Goal: Task Accomplishment & Management: Use online tool/utility

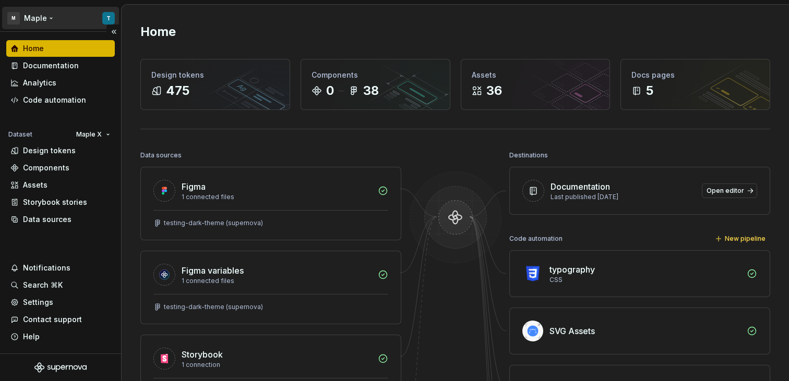
click at [103, 19] on html "M Maple T Home Documentation Analytics Code automation Dataset Maple X Design t…" at bounding box center [394, 190] width 789 height 381
click at [209, 16] on html "M Maple T Home Documentation Analytics Code automation Dataset Maple X Design t…" at bounding box center [394, 190] width 789 height 381
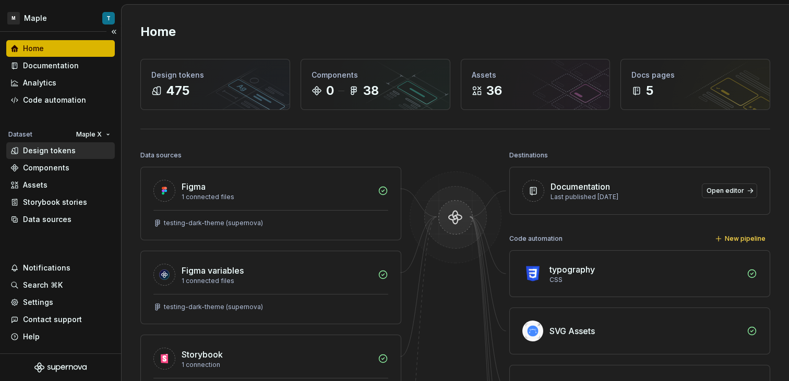
click at [87, 153] on div "Design tokens" at bounding box center [60, 151] width 100 height 10
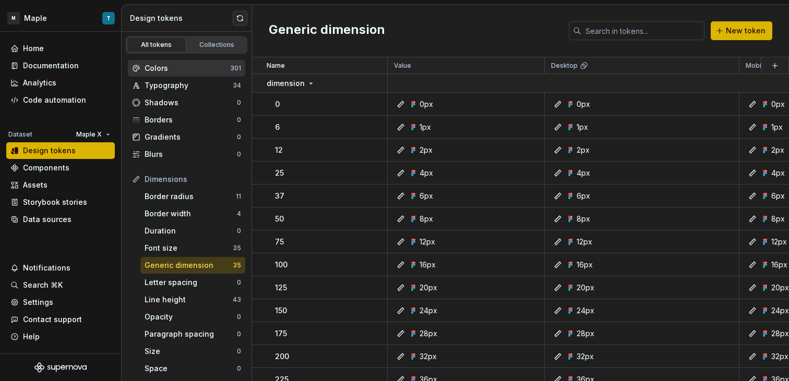
click at [202, 66] on div "Colors" at bounding box center [187, 68] width 86 height 10
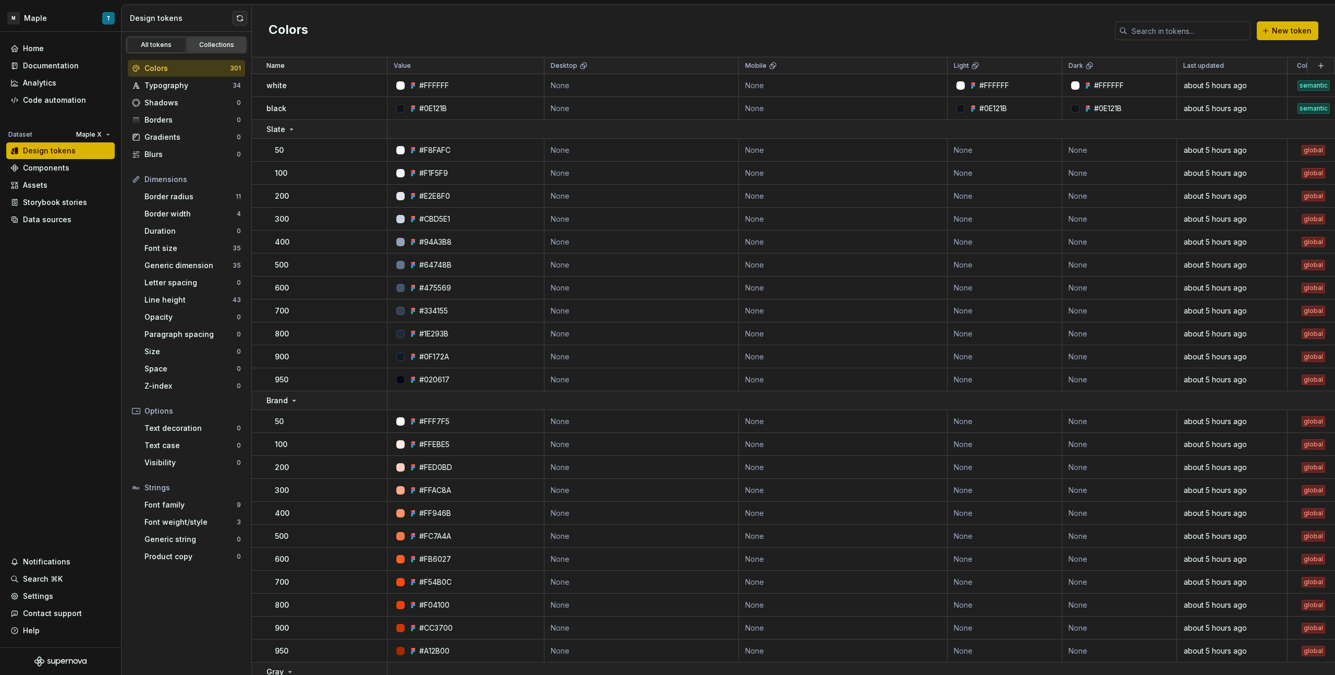
click at [213, 45] on div "Collections" at bounding box center [217, 45] width 52 height 8
click at [214, 46] on div "Collections" at bounding box center [217, 45] width 52 height 8
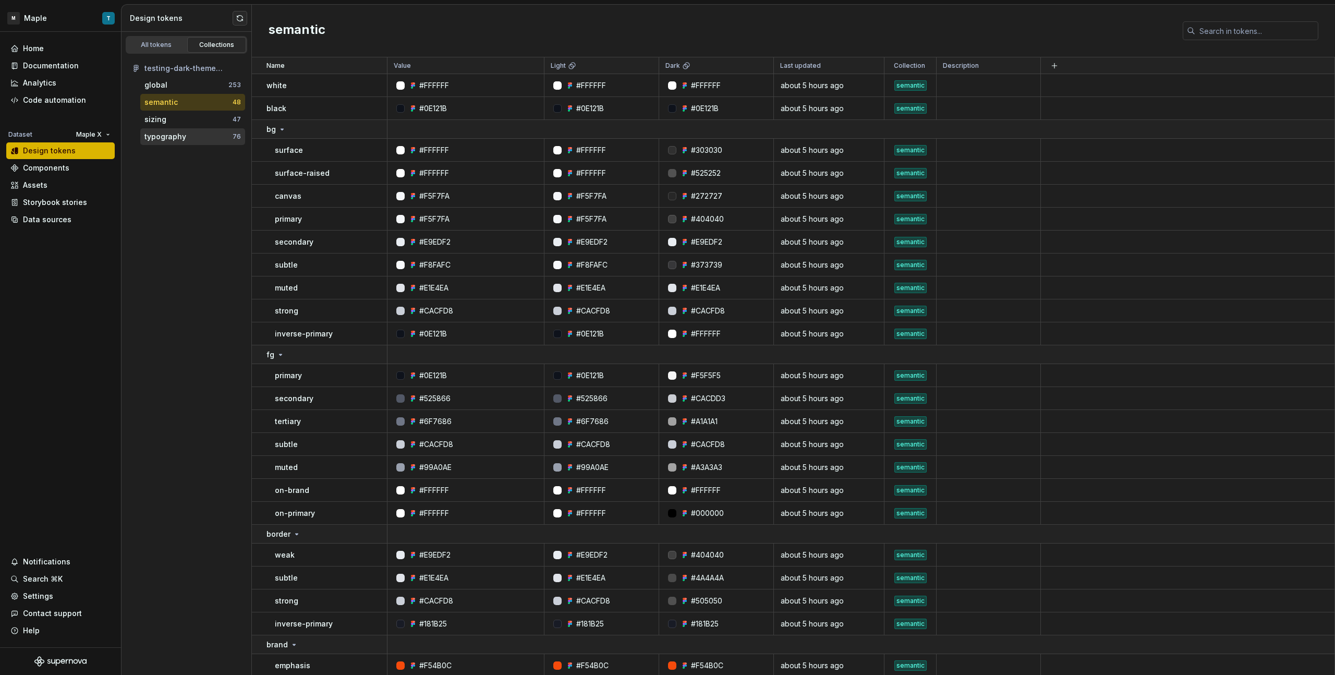
click at [195, 138] on div "typography" at bounding box center [188, 136] width 88 height 10
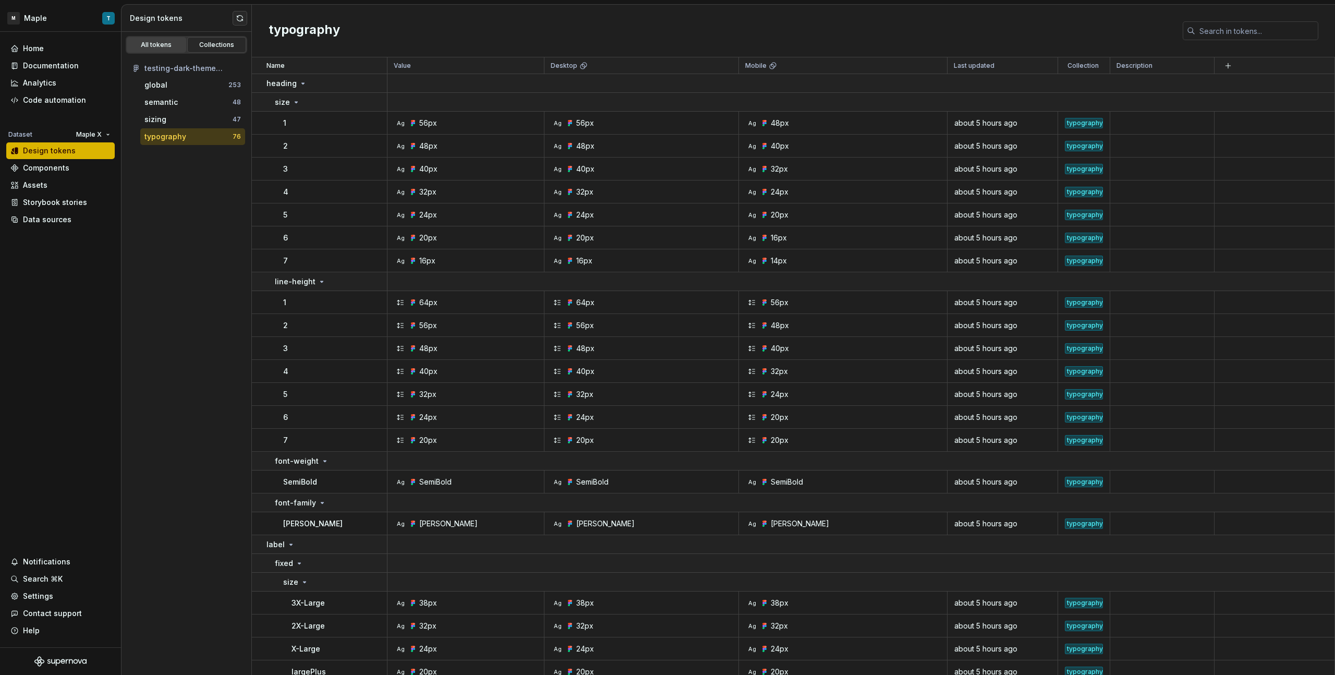
click at [177, 45] on div "All tokens" at bounding box center [156, 45] width 52 height 8
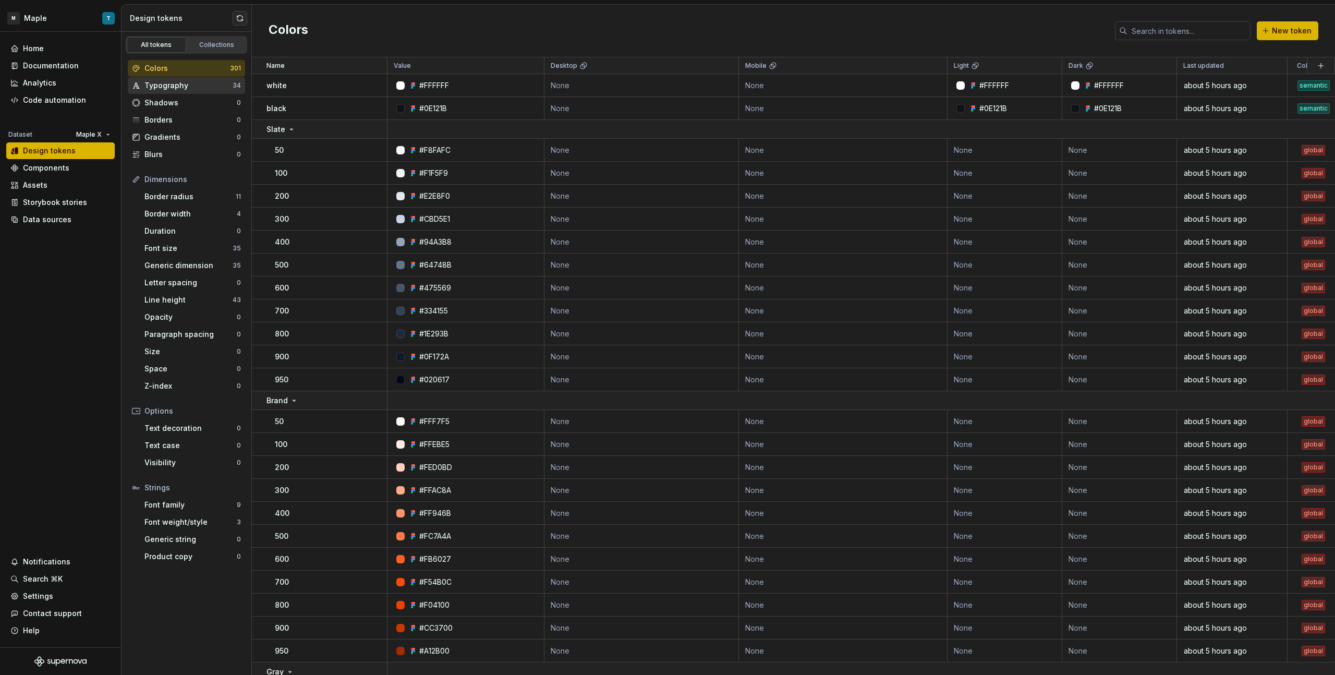
click at [190, 81] on div "Typography" at bounding box center [188, 85] width 88 height 10
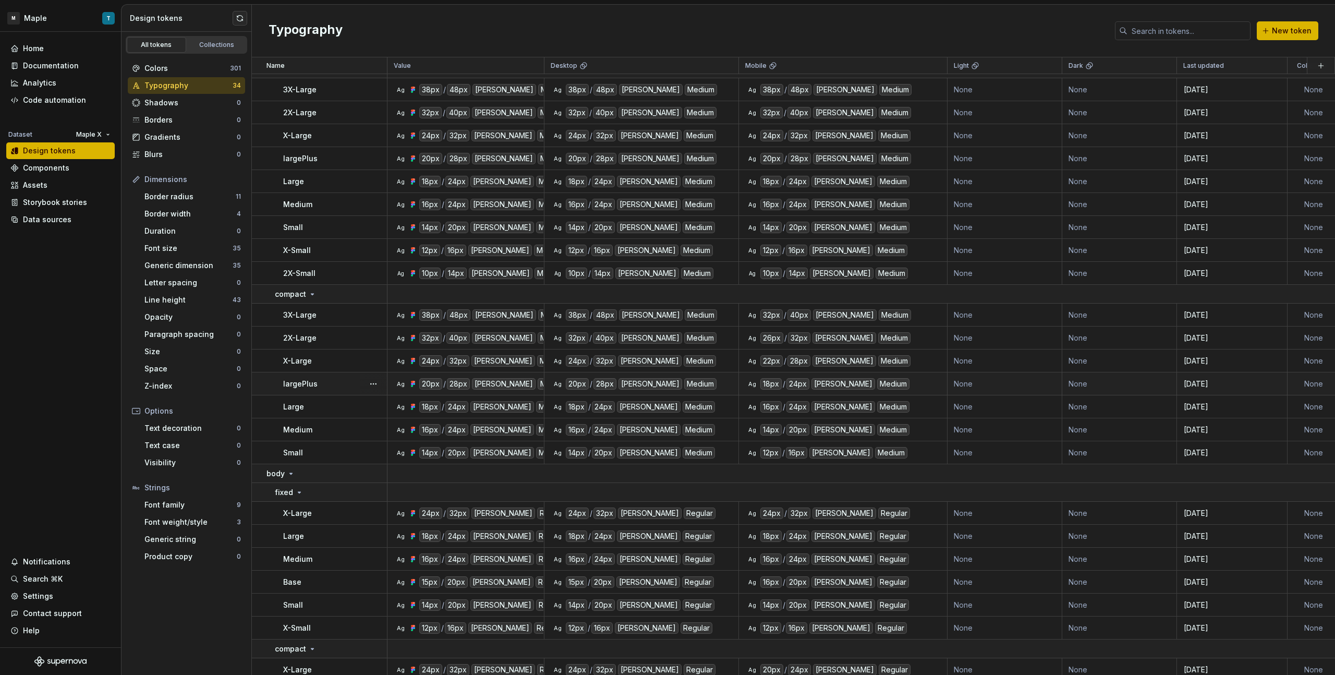
scroll to position [45, 0]
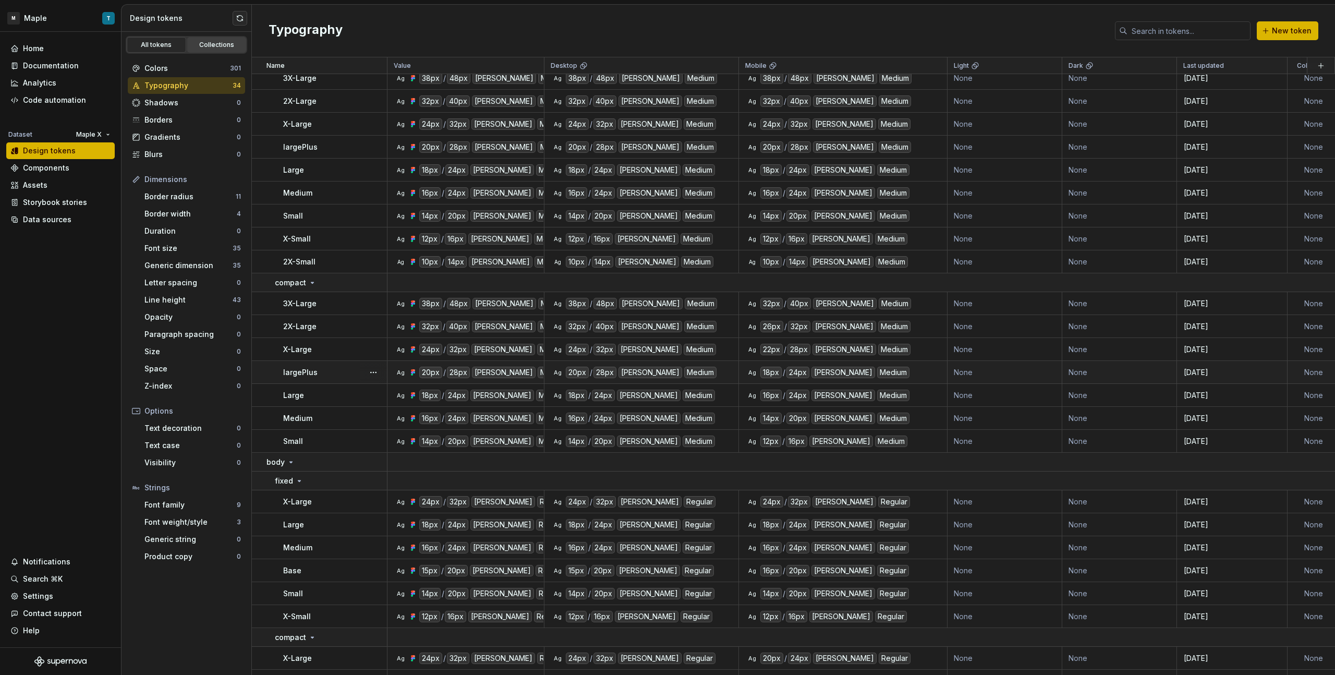
click at [227, 45] on div "Collections" at bounding box center [217, 45] width 52 height 8
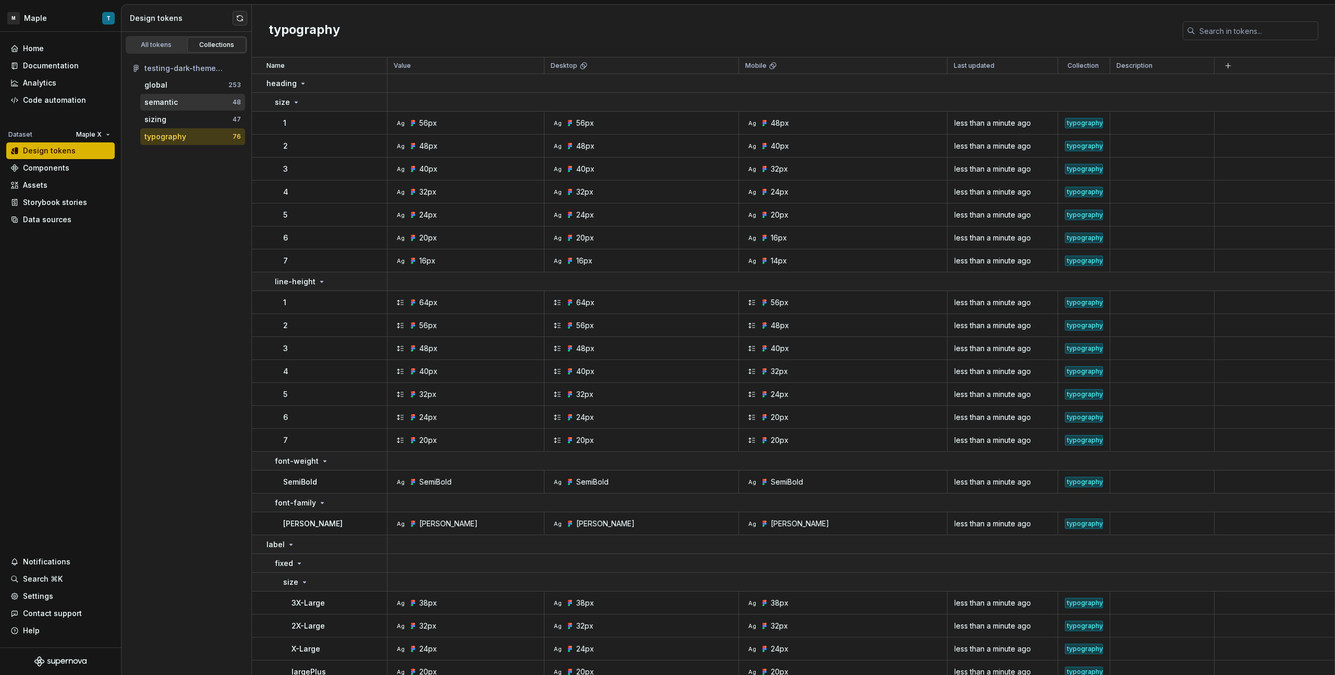
click at [201, 99] on div "semantic" at bounding box center [188, 102] width 88 height 10
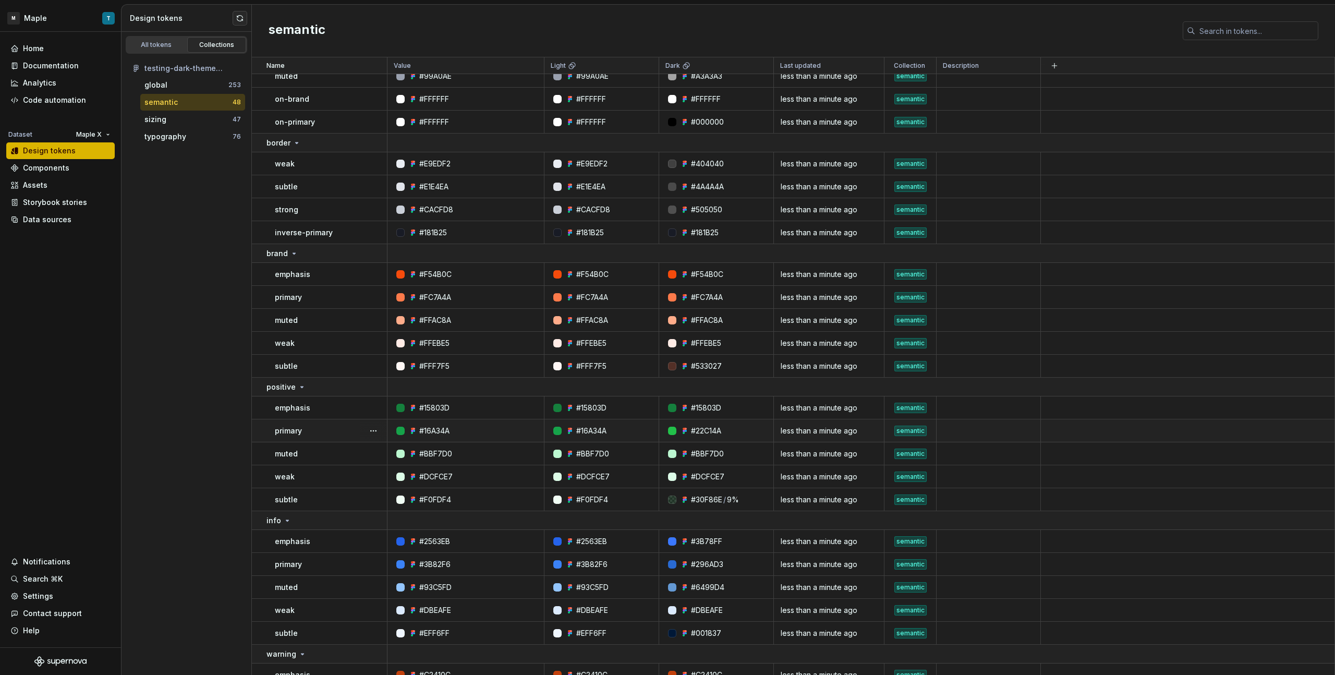
scroll to position [454, 0]
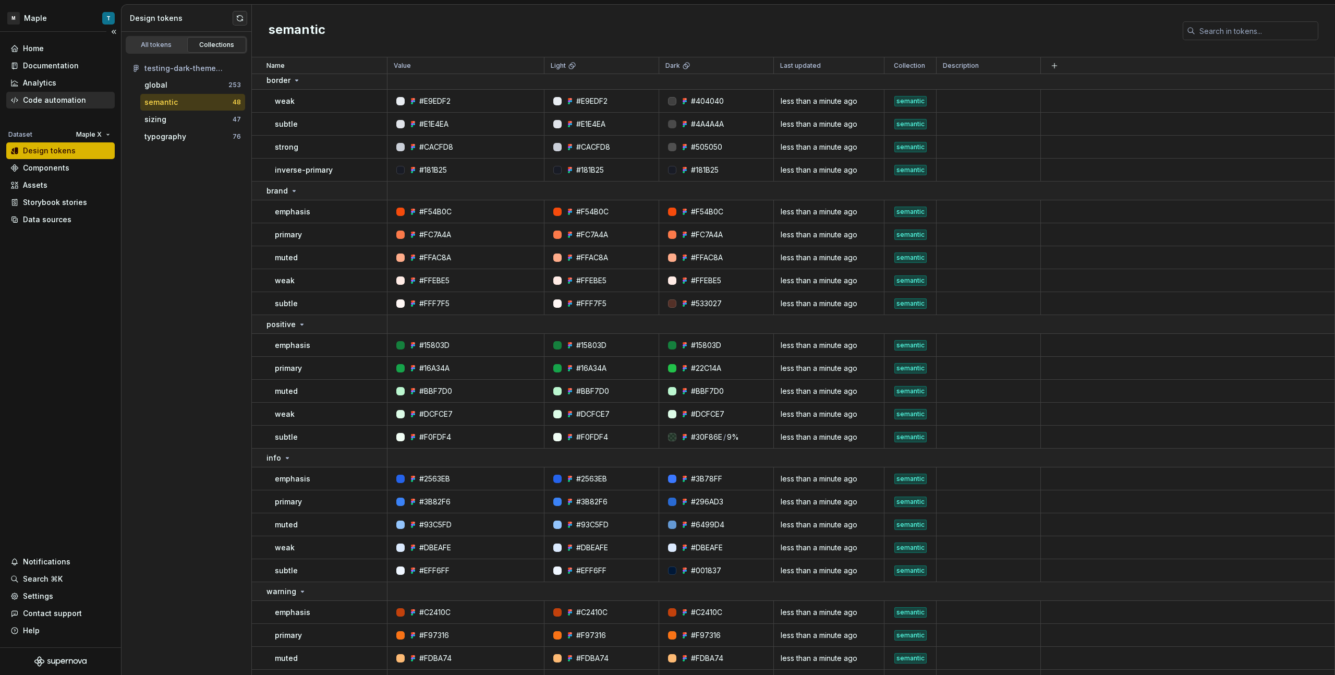
click at [48, 104] on div "Code automation" at bounding box center [54, 100] width 63 height 10
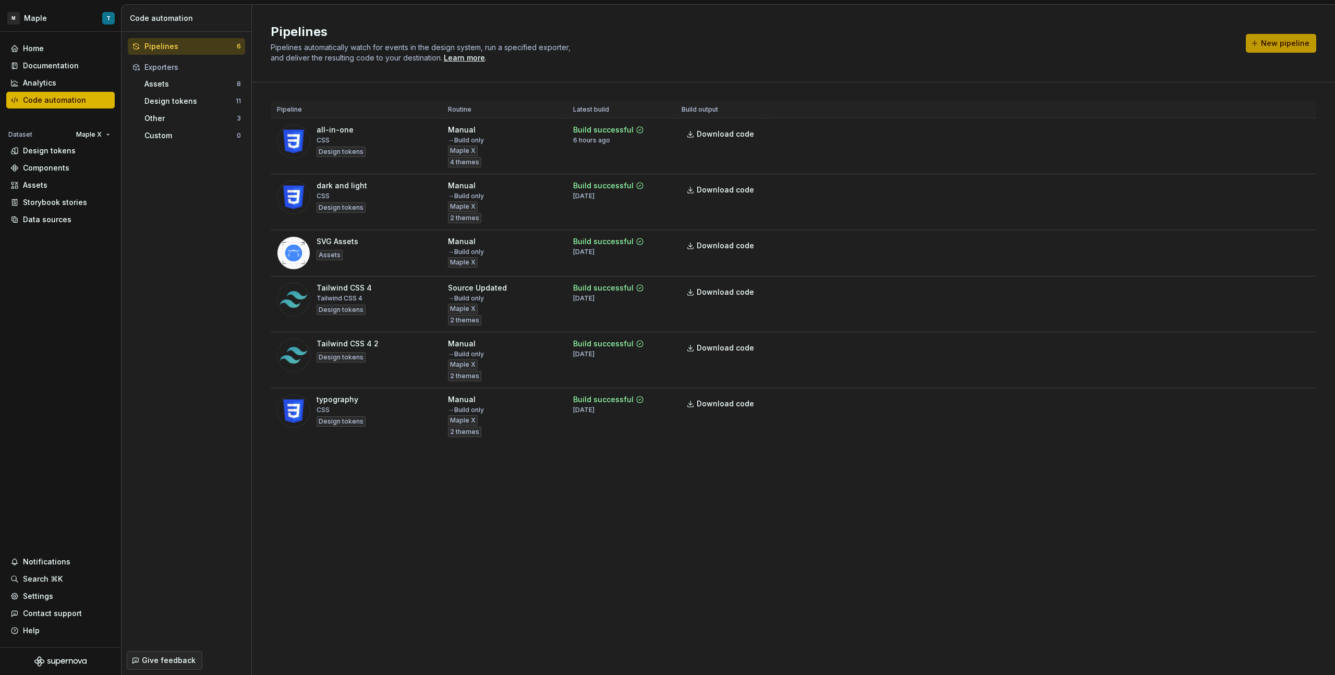
click at [788, 43] on span "New pipeline" at bounding box center [1285, 43] width 49 height 10
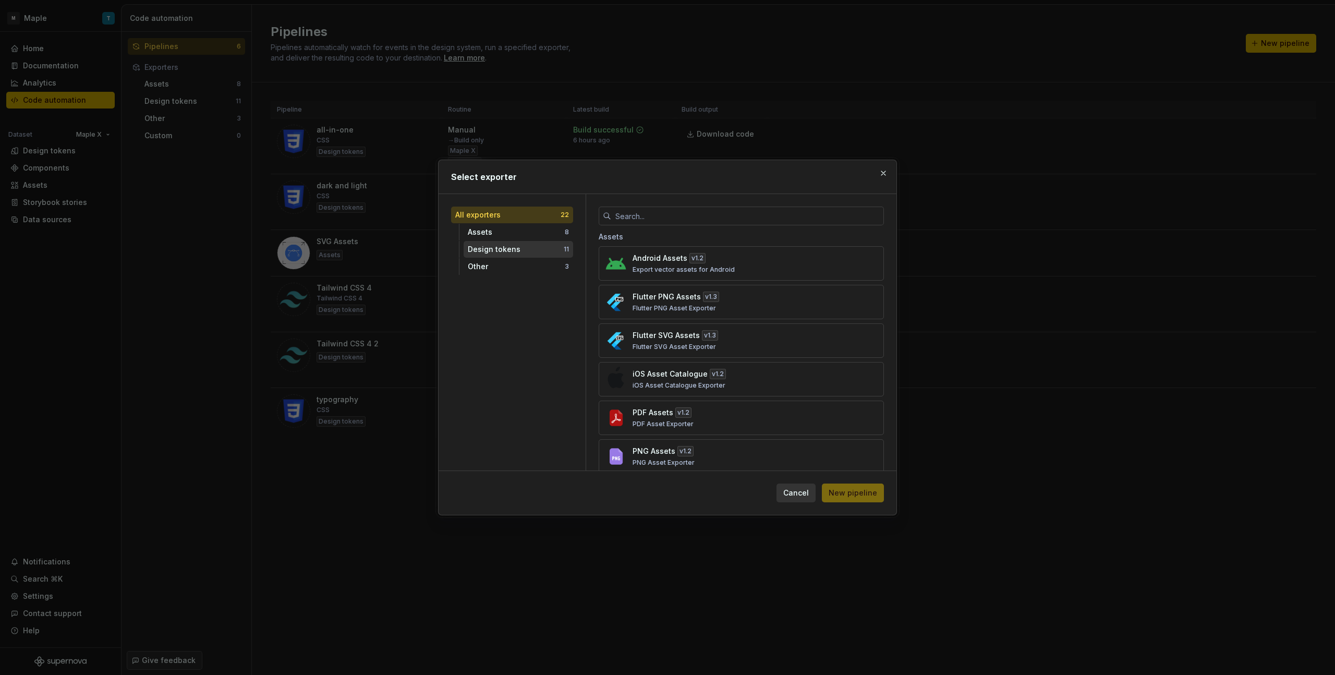
click at [547, 244] on div "Design tokens" at bounding box center [516, 249] width 96 height 10
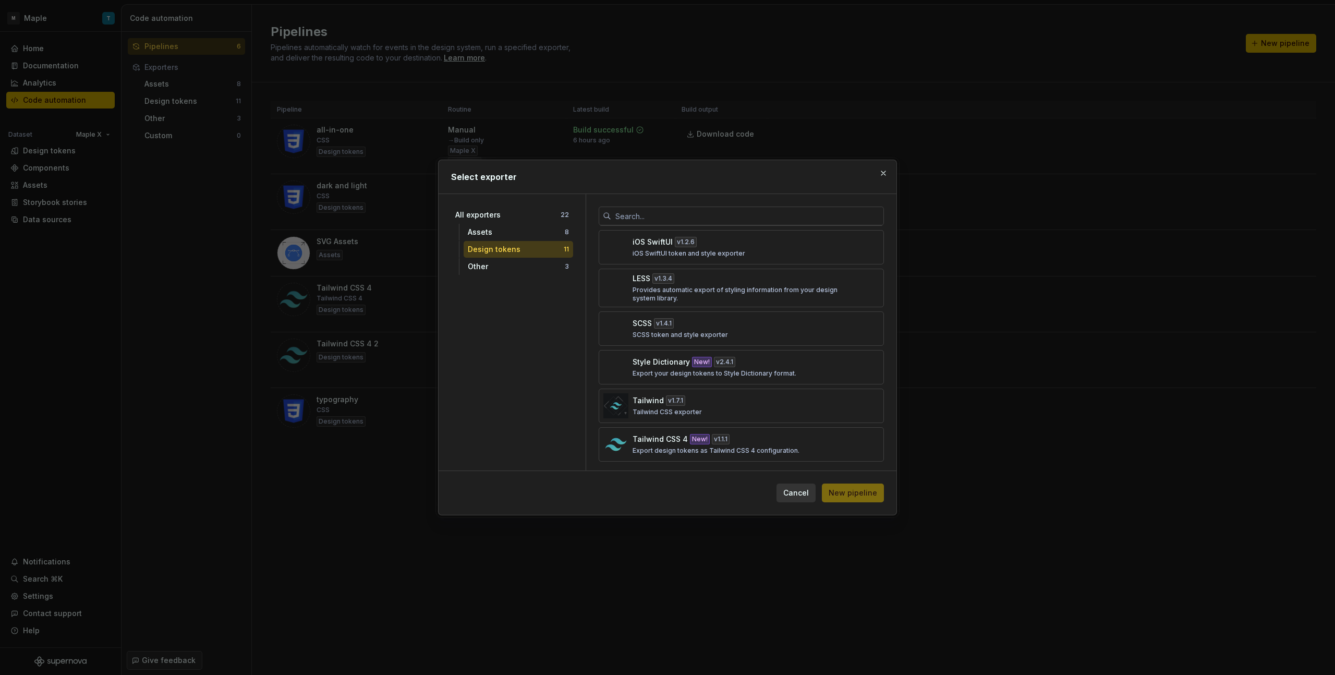
scroll to position [196, 0]
click at [788, 171] on button "button" at bounding box center [883, 173] width 15 height 15
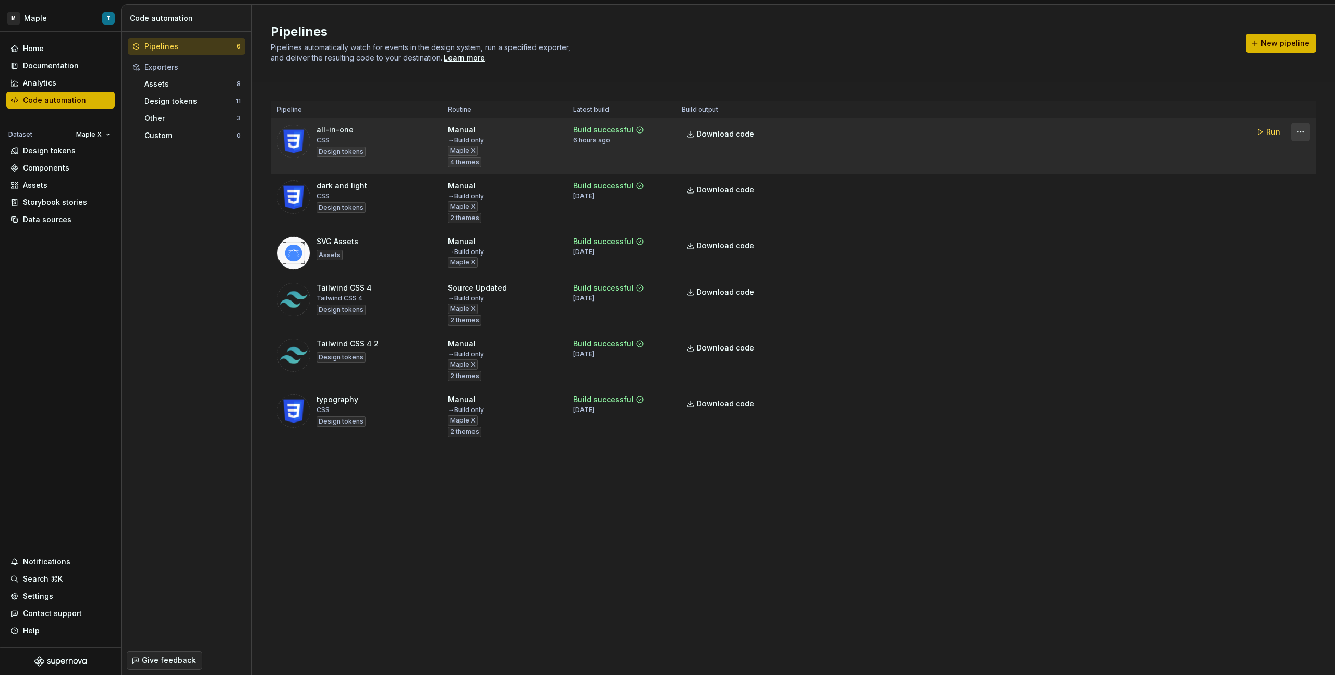
click at [788, 133] on html "M Maple T Home Documentation Analytics Code automation Dataset Maple X Design t…" at bounding box center [667, 337] width 1335 height 675
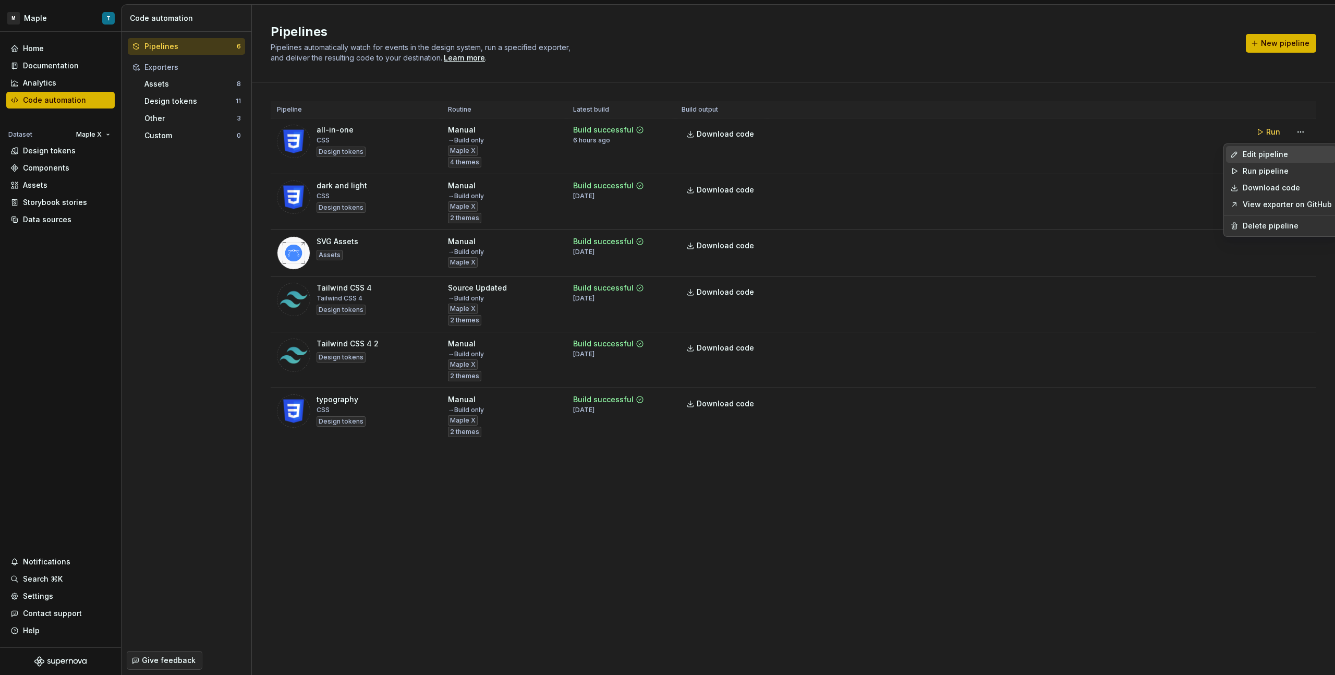
click at [788, 160] on div "Edit pipeline" at bounding box center [1281, 154] width 110 height 17
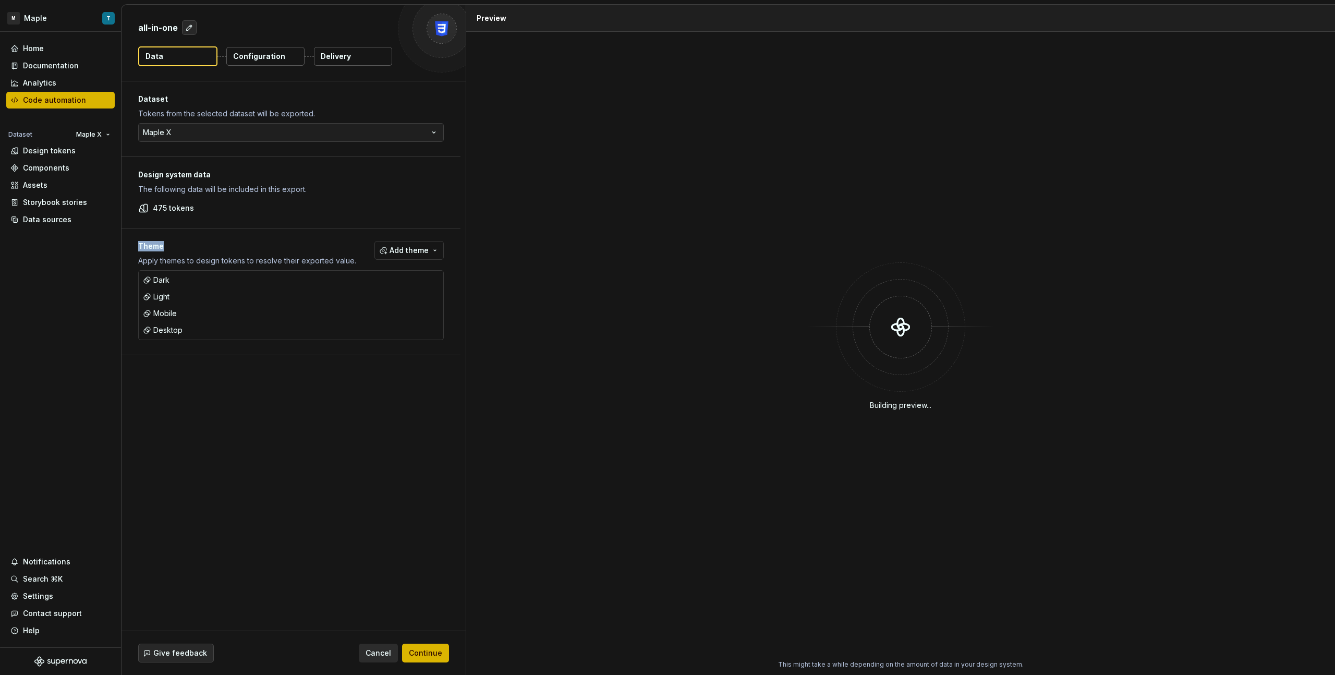
drag, startPoint x: 140, startPoint y: 247, endPoint x: 165, endPoint y: 252, distance: 26.1
click at [163, 248] on p "Theme" at bounding box center [247, 246] width 218 height 10
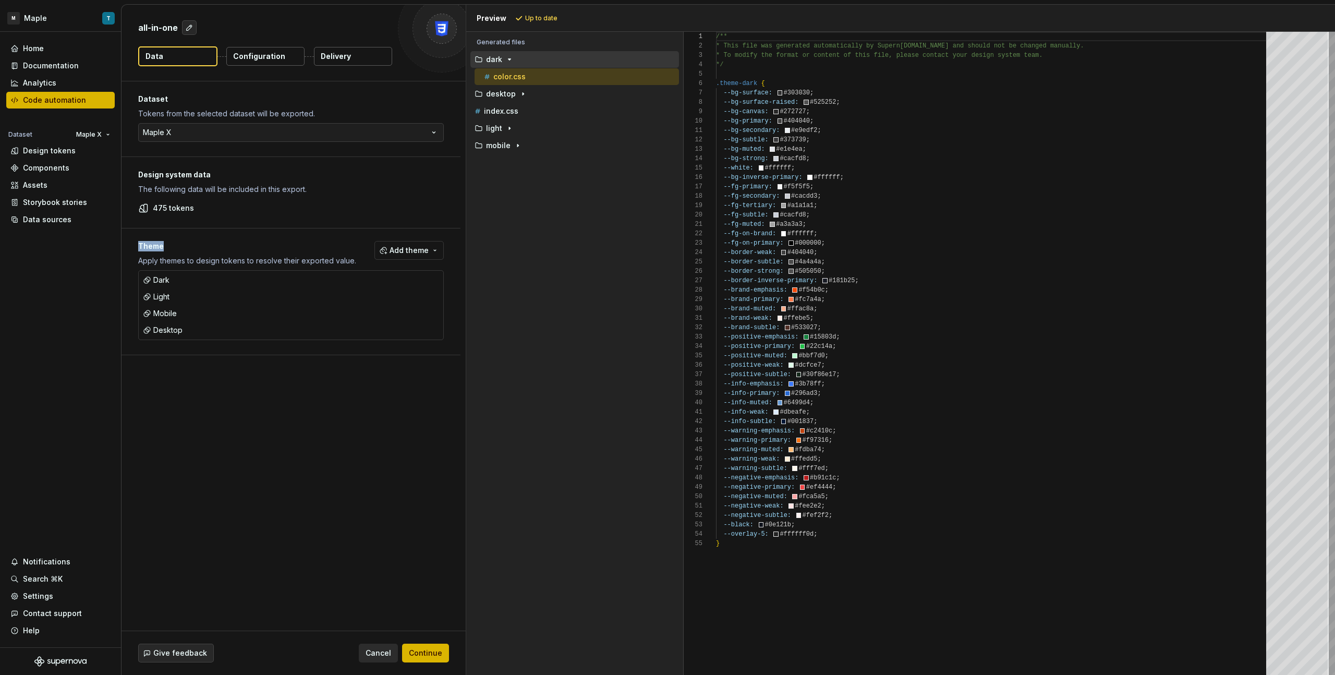
click at [282, 58] on p "Configuration" at bounding box center [259, 56] width 52 height 10
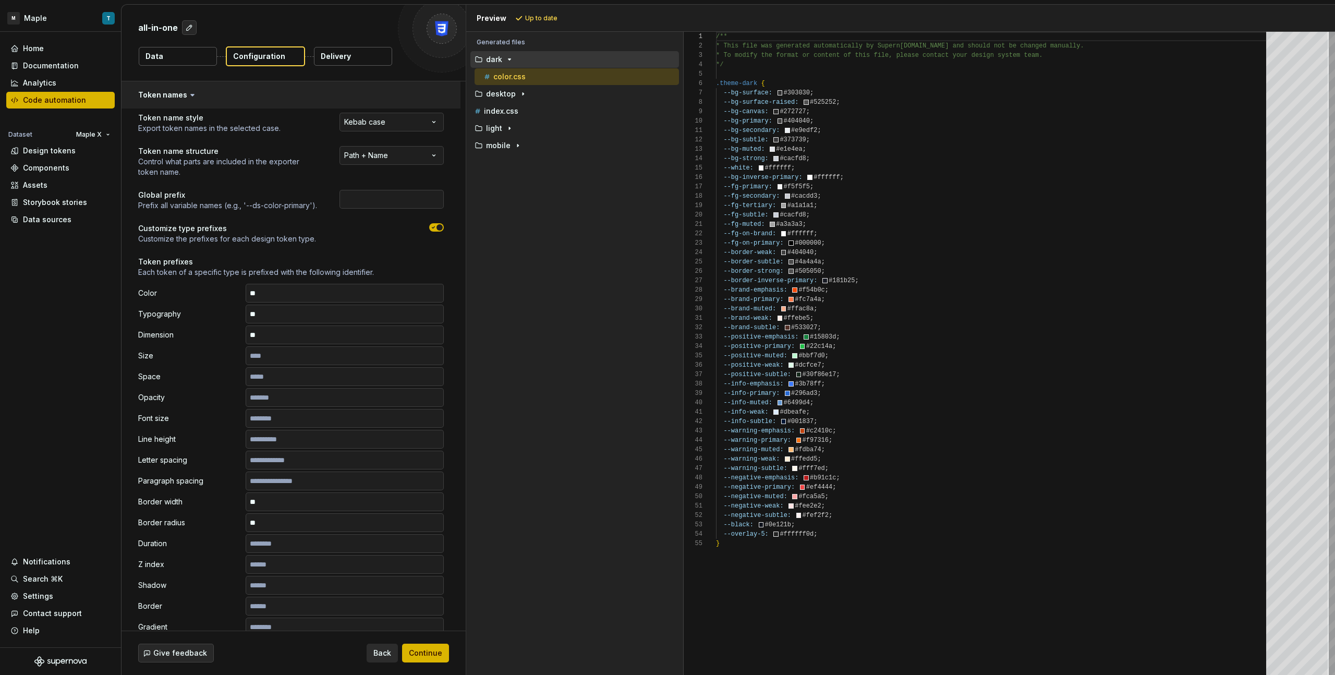
click at [181, 96] on button "button" at bounding box center [291, 94] width 339 height 27
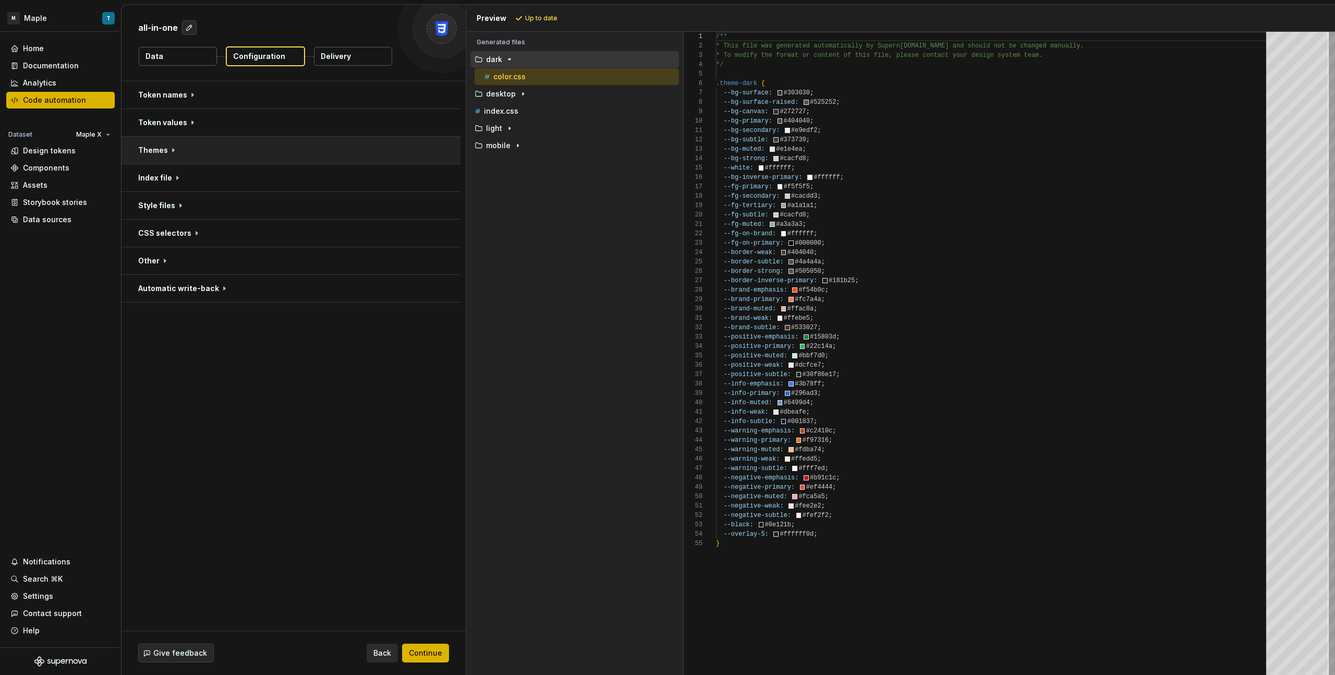
click at [195, 151] on button "button" at bounding box center [291, 150] width 339 height 27
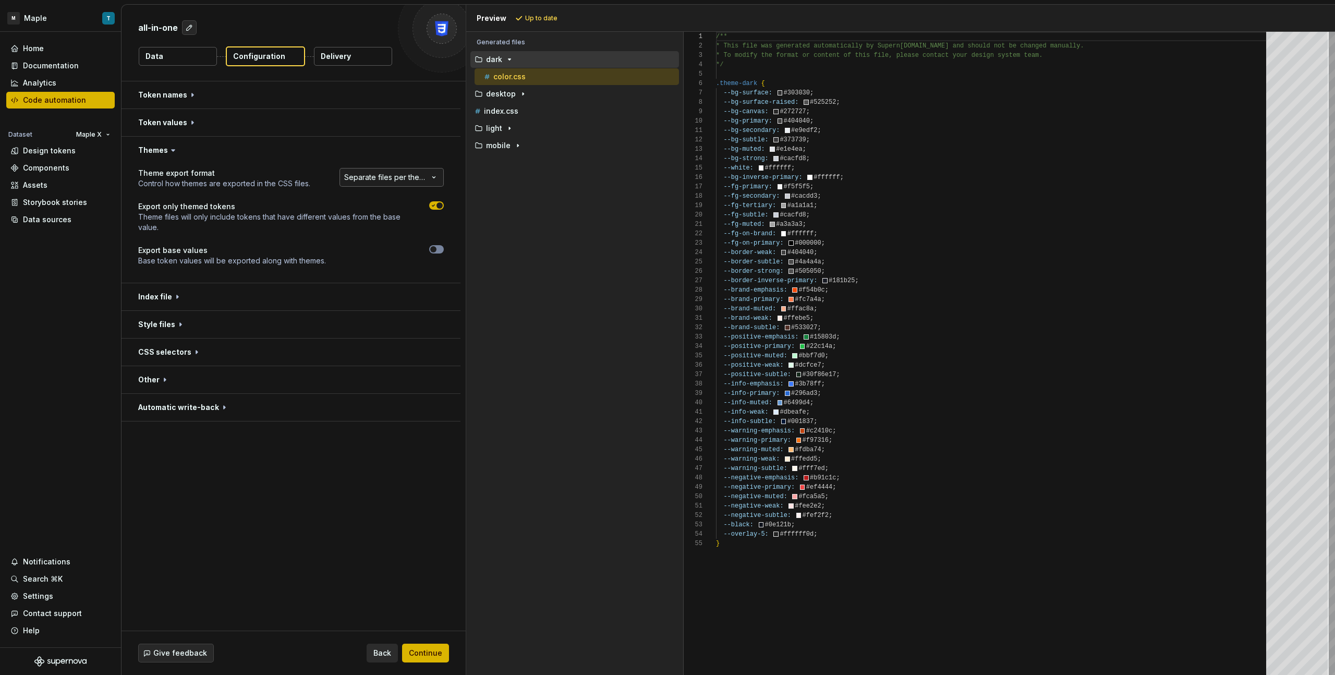
click at [405, 182] on html "**********" at bounding box center [667, 337] width 1335 height 675
click at [369, 163] on html "**********" at bounding box center [667, 337] width 1335 height 675
click at [503, 58] on div "button" at bounding box center [509, 59] width 13 height 8
click at [503, 77] on p "desktop" at bounding box center [501, 76] width 30 height 8
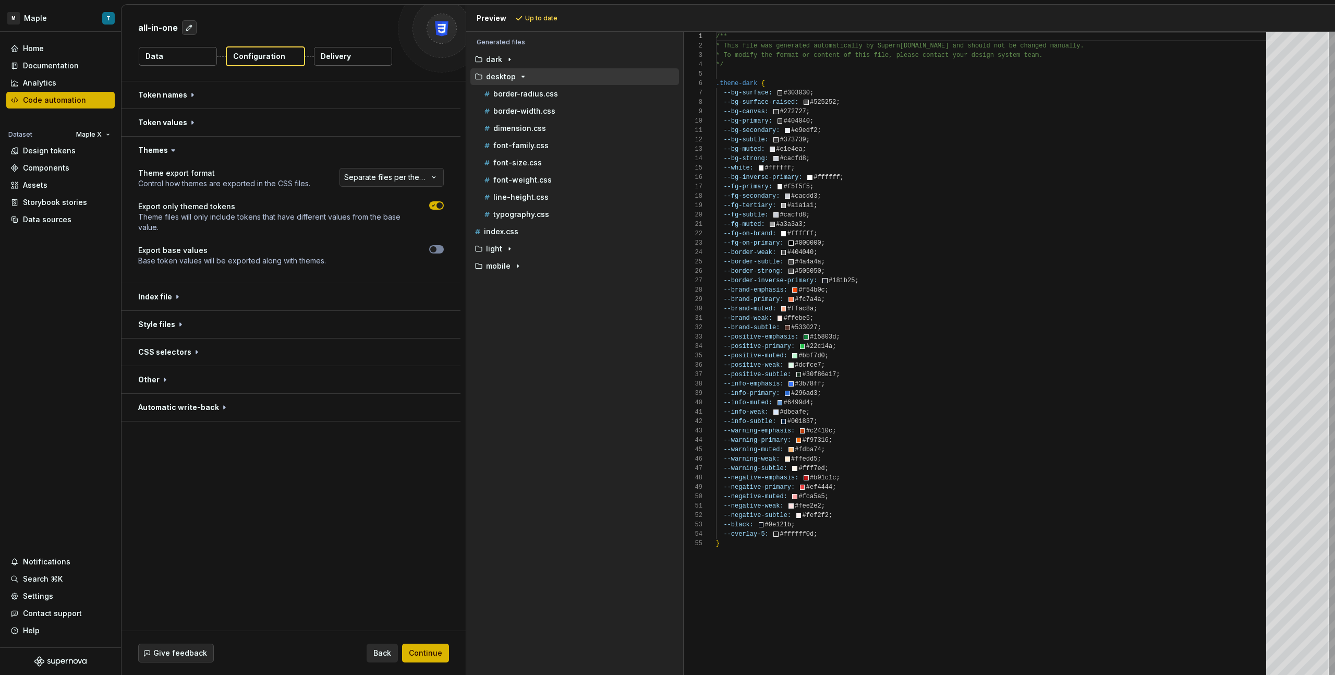
click at [504, 77] on p "desktop" at bounding box center [501, 76] width 30 height 8
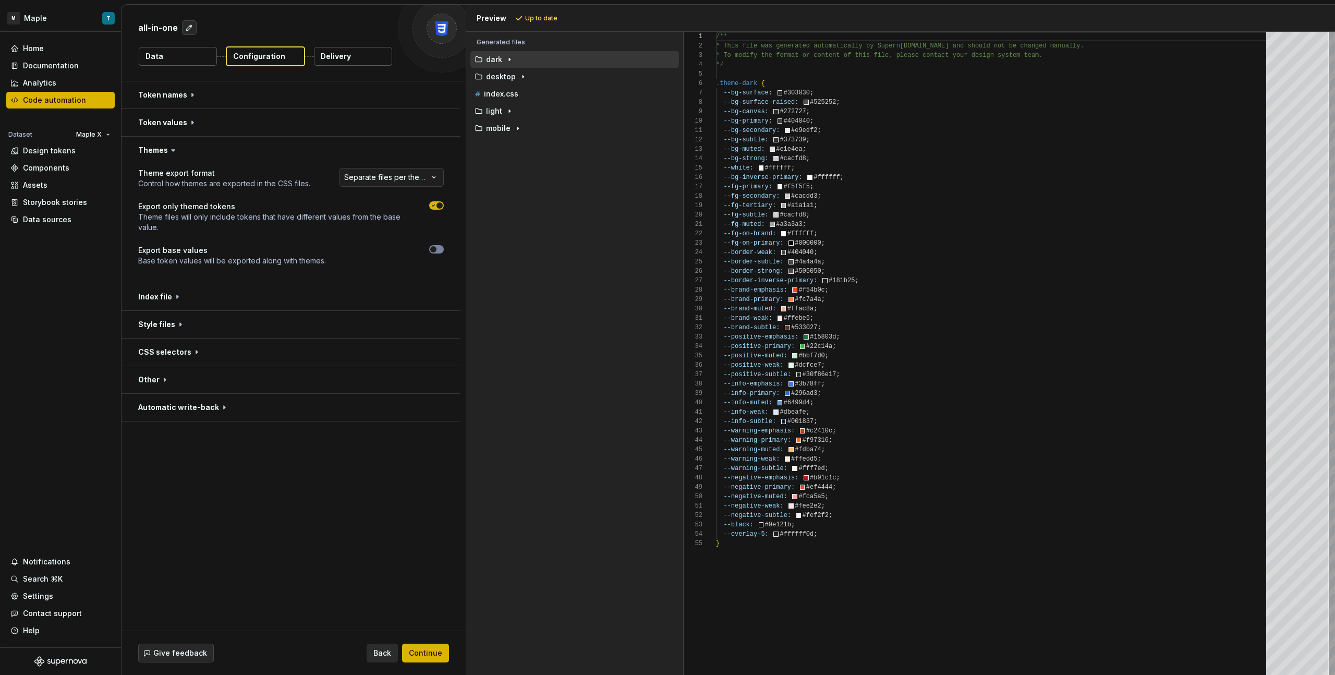
click at [501, 59] on p "dark" at bounding box center [494, 59] width 16 height 8
click at [511, 128] on icon "button" at bounding box center [509, 128] width 8 height 8
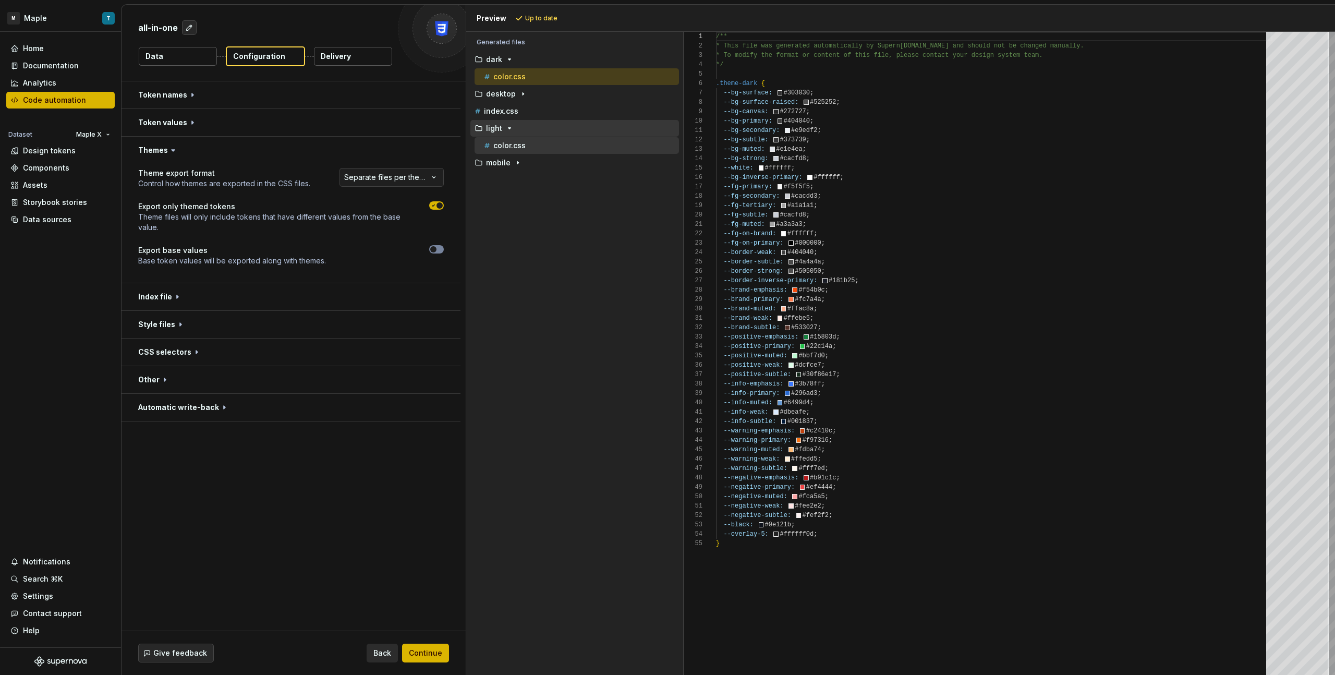
click at [524, 143] on p "color.css" at bounding box center [509, 145] width 32 height 8
click at [616, 82] on button "color.css" at bounding box center [577, 76] width 204 height 11
click at [538, 96] on div "desktop" at bounding box center [575, 94] width 207 height 8
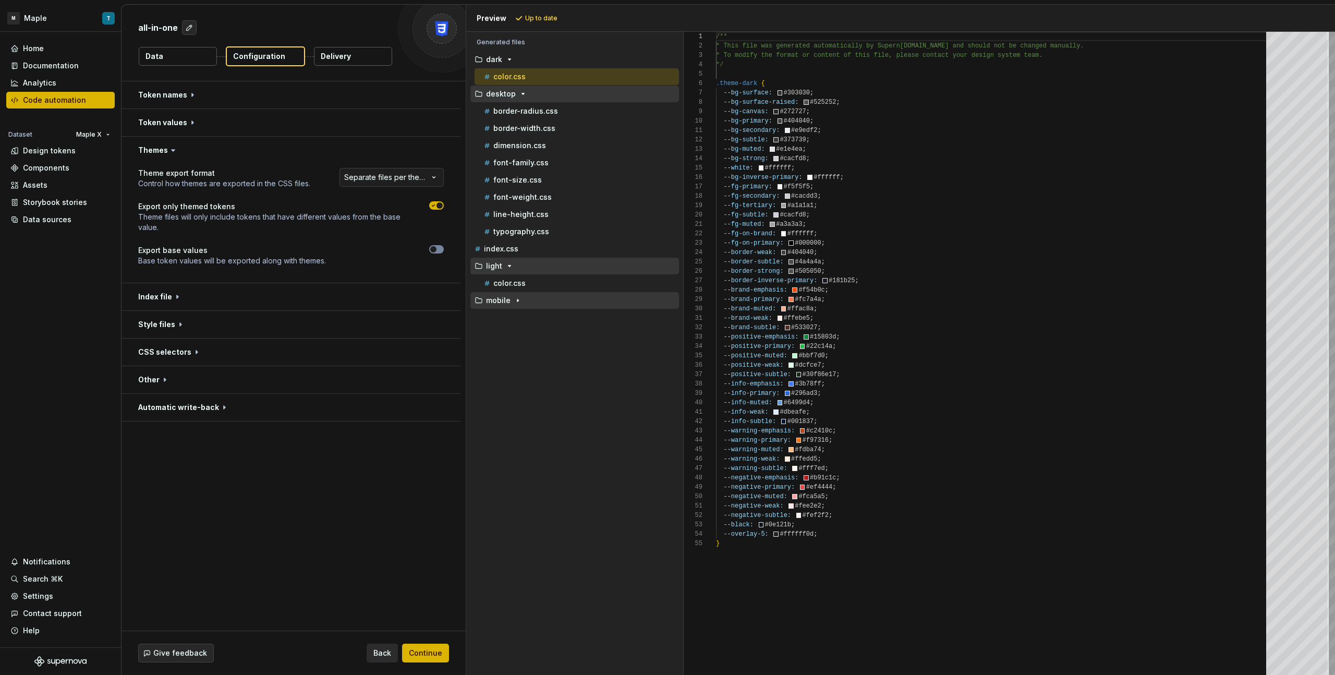
click at [505, 300] on p "mobile" at bounding box center [498, 300] width 25 height 8
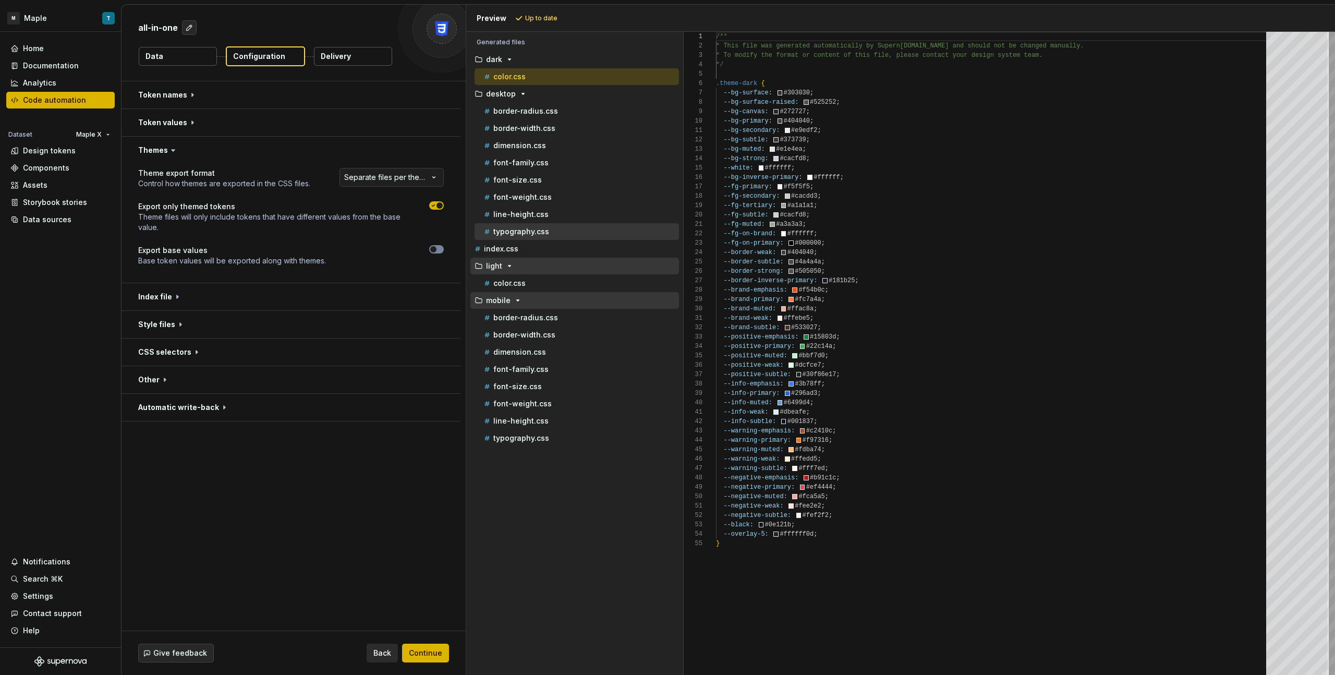
click at [540, 234] on p "typography.css" at bounding box center [521, 231] width 56 height 8
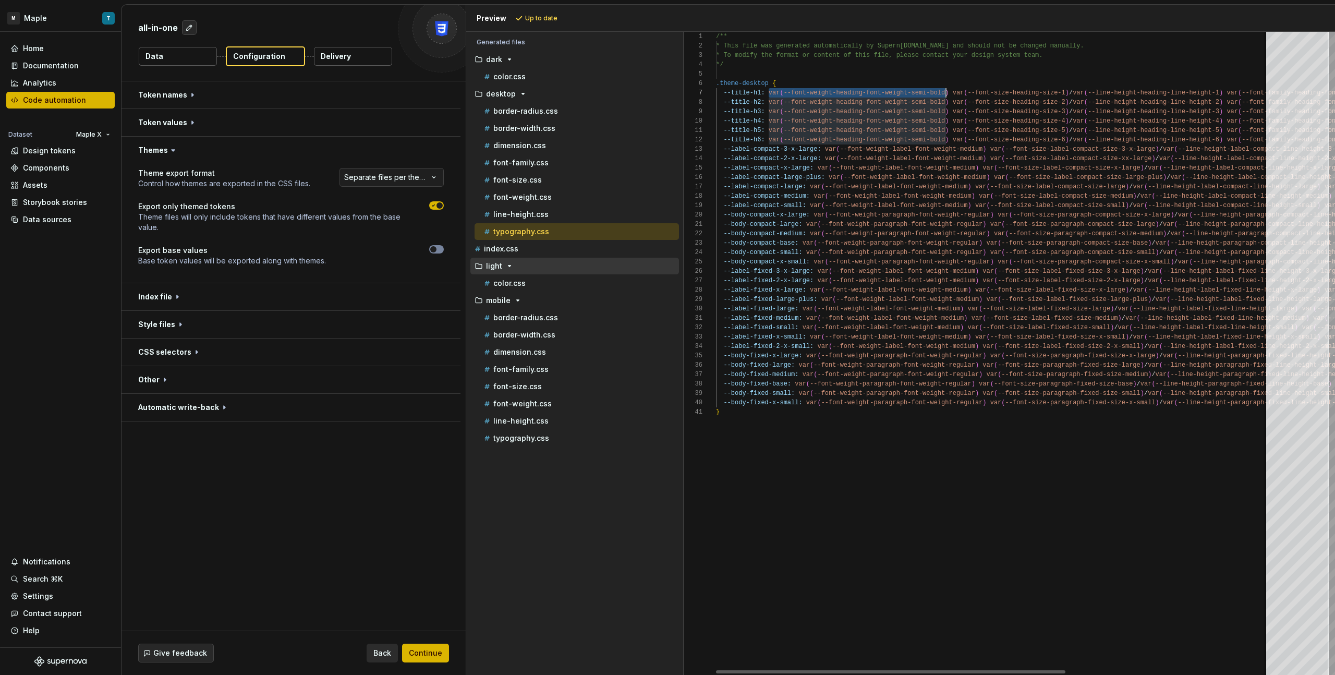
scroll to position [56, 230]
drag, startPoint x: 769, startPoint y: 94, endPoint x: 944, endPoint y: 96, distance: 174.7
click at [788, 96] on div "/** * This file was generated automatically by Supern ova.io and should not be …" at bounding box center [1154, 353] width 876 height 643
type textarea "**********"
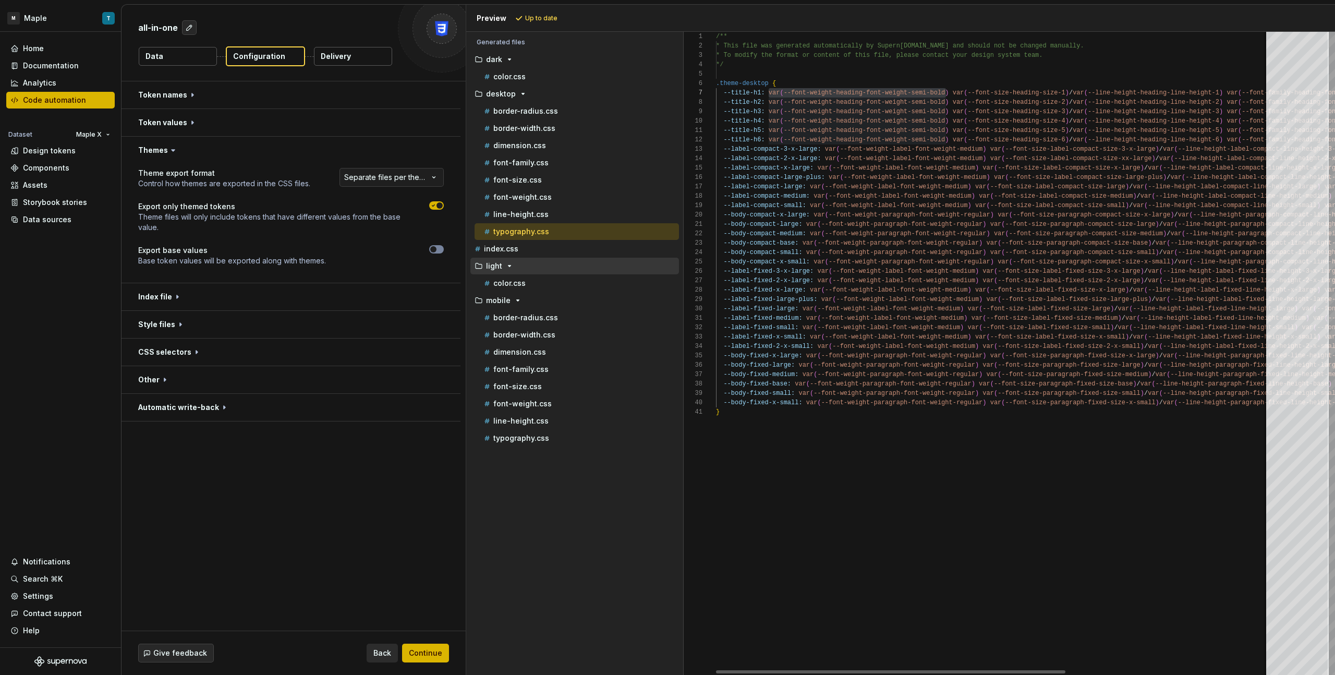
click at [773, 244] on div "/** * This file was generated automatically by Supern ova.io and should not be …" at bounding box center [1154, 353] width 876 height 643
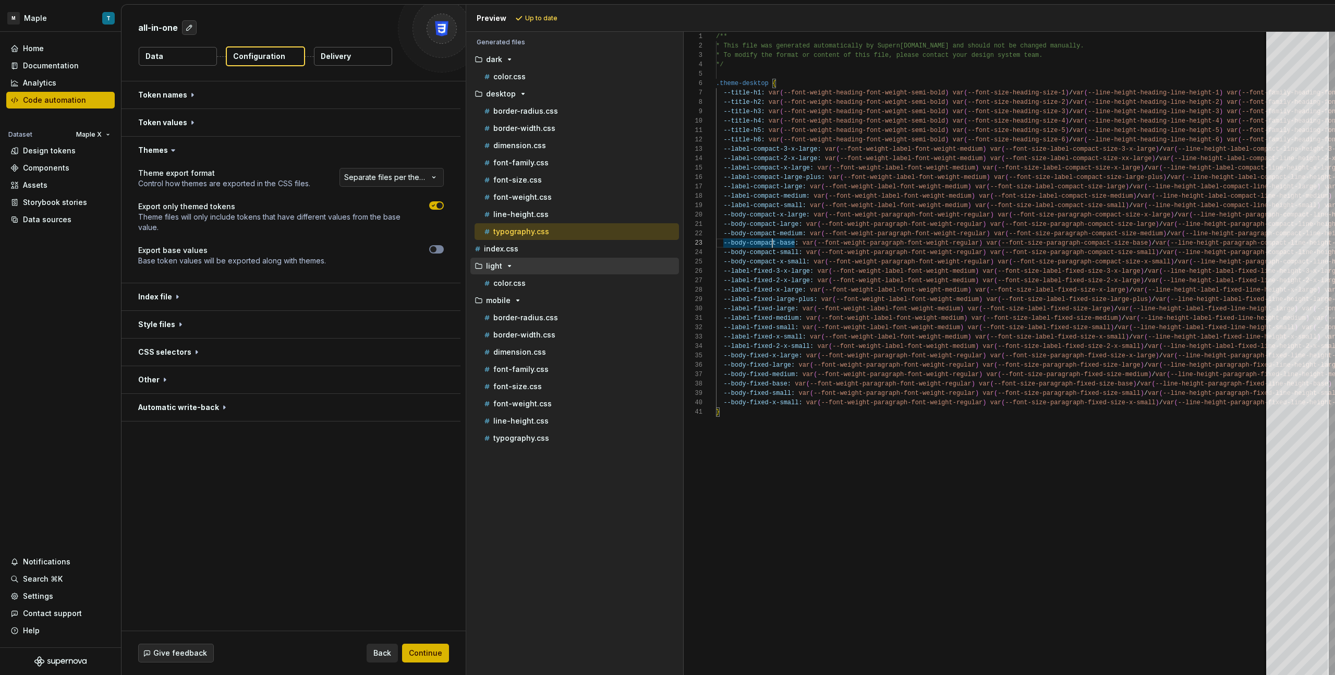
click at [365, 59] on button "Delivery" at bounding box center [353, 56] width 78 height 19
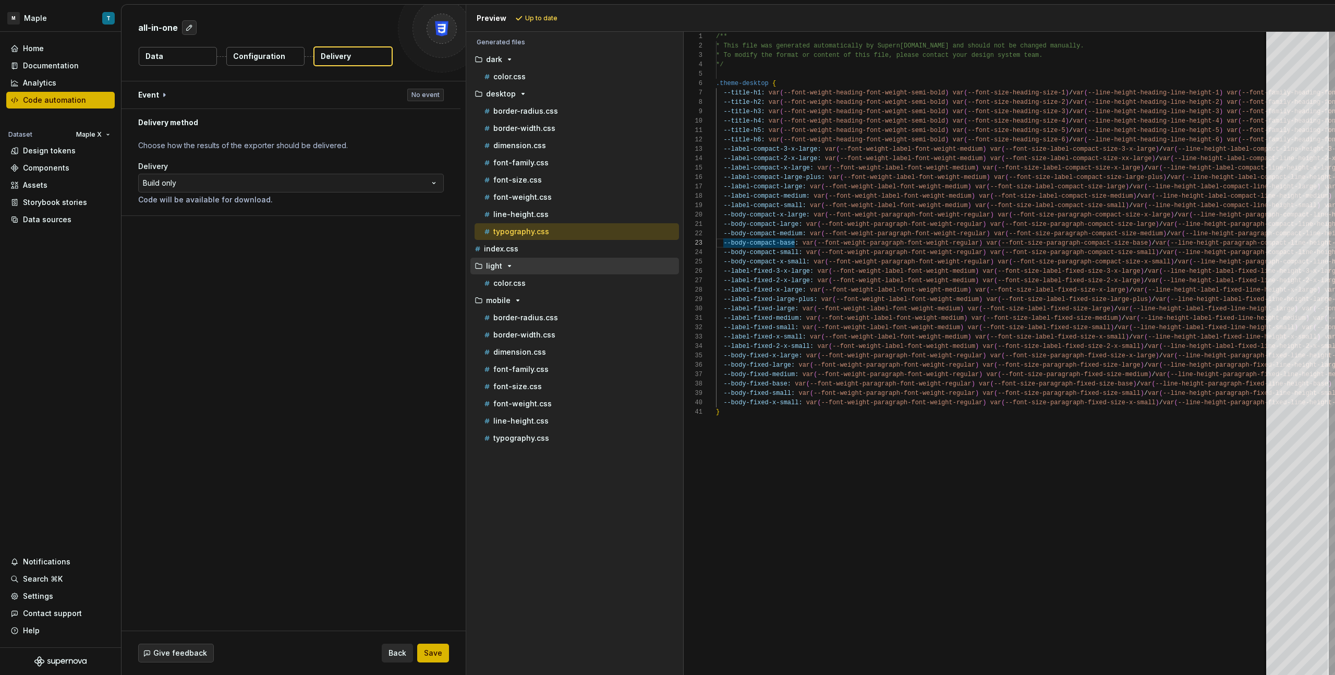
click at [297, 52] on button "Configuration" at bounding box center [265, 56] width 78 height 19
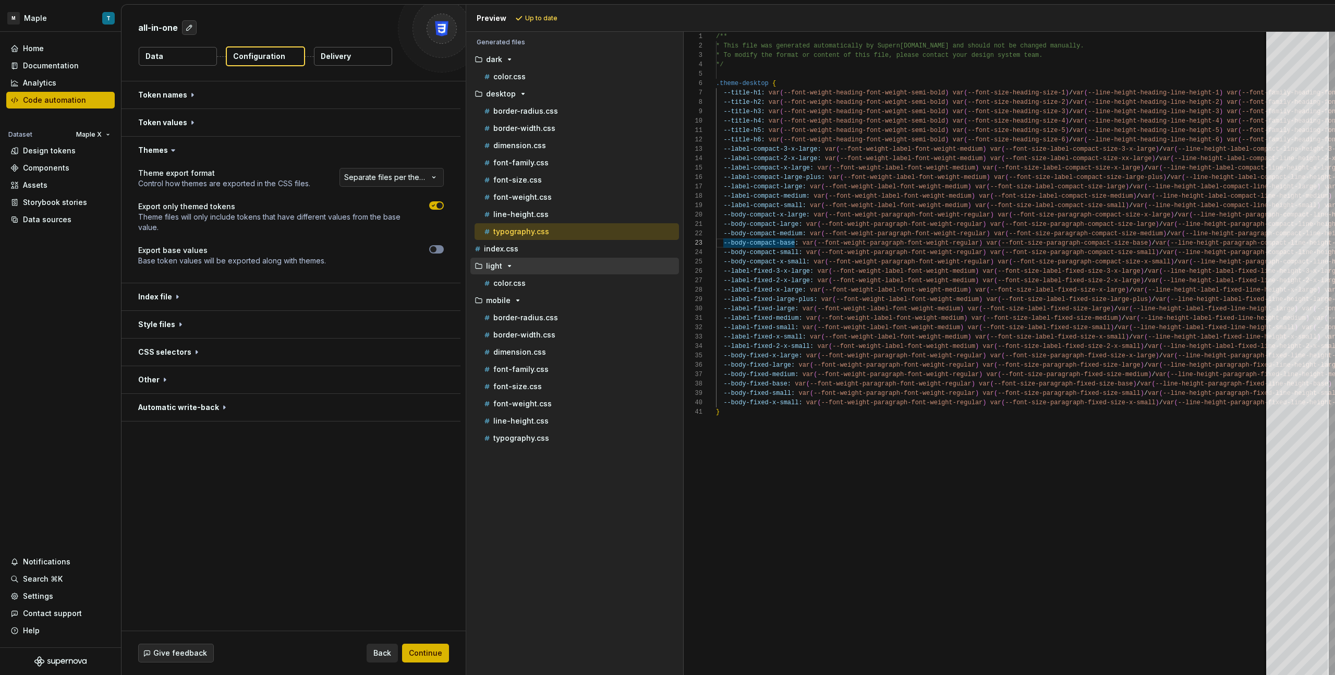
click at [334, 62] on button "Delivery" at bounding box center [353, 56] width 78 height 19
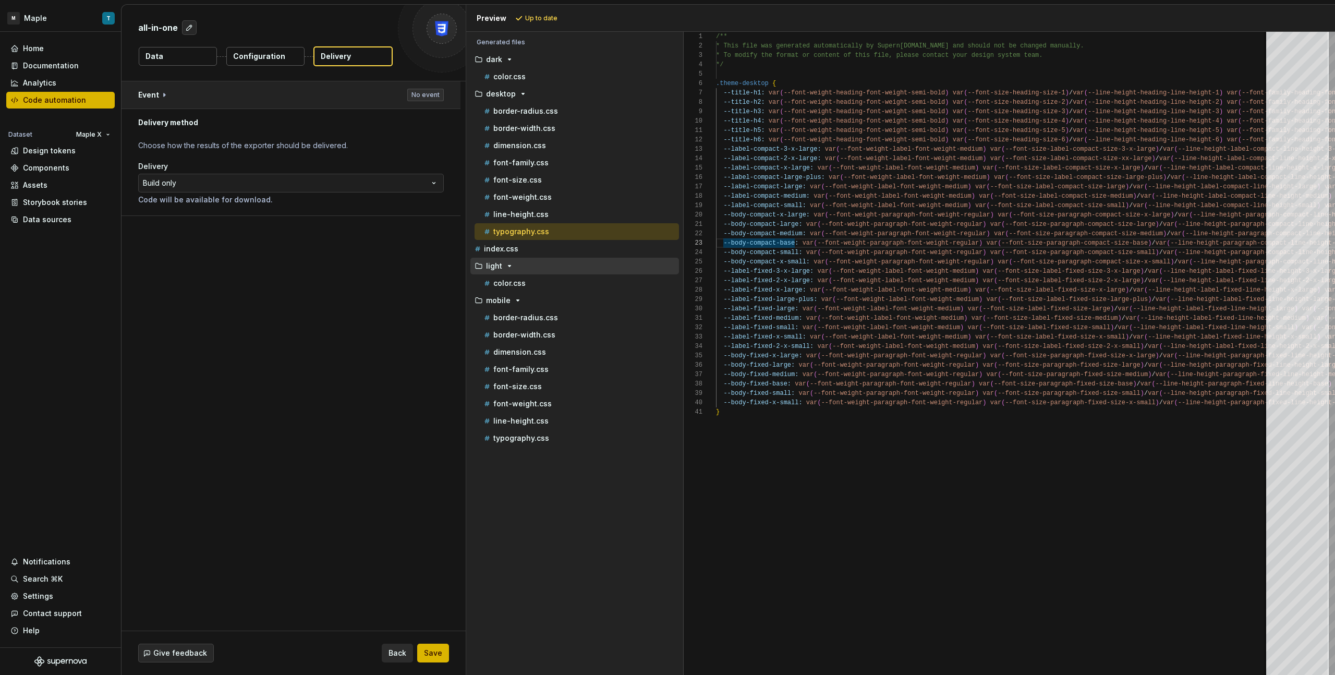
click at [306, 95] on button "button" at bounding box center [291, 94] width 339 height 27
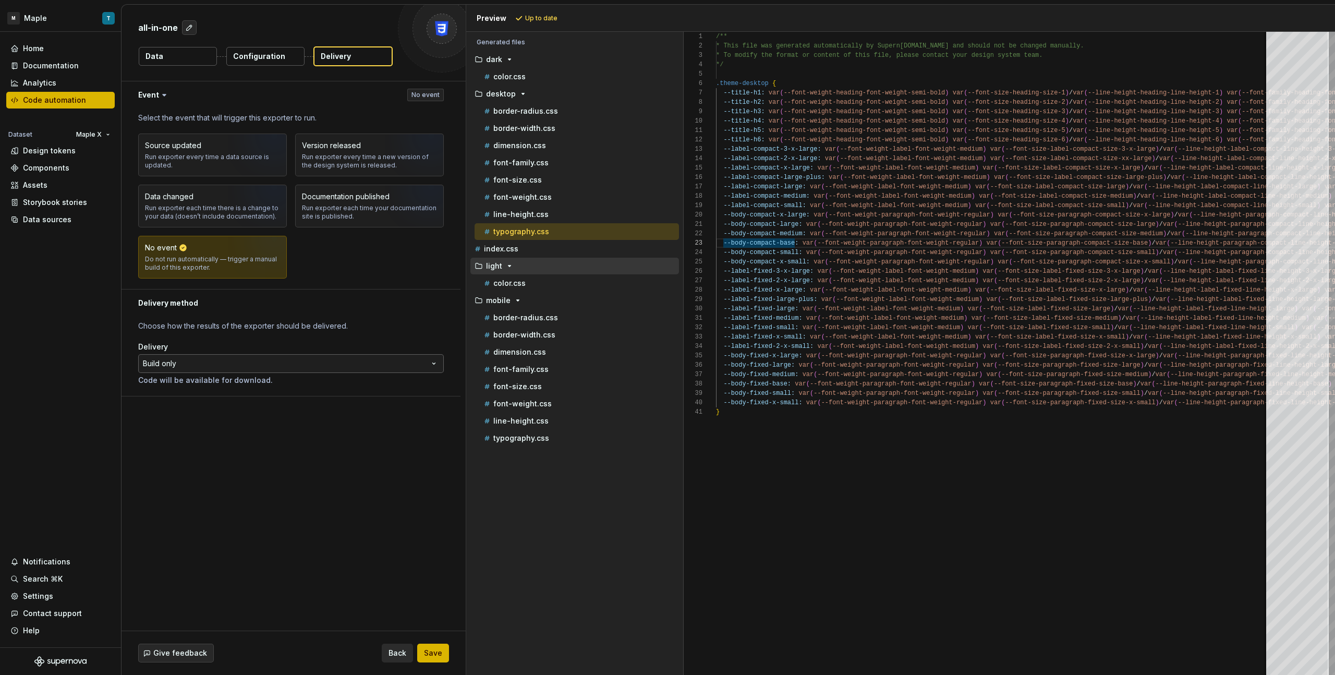
click at [266, 360] on html "**********" at bounding box center [667, 337] width 1335 height 675
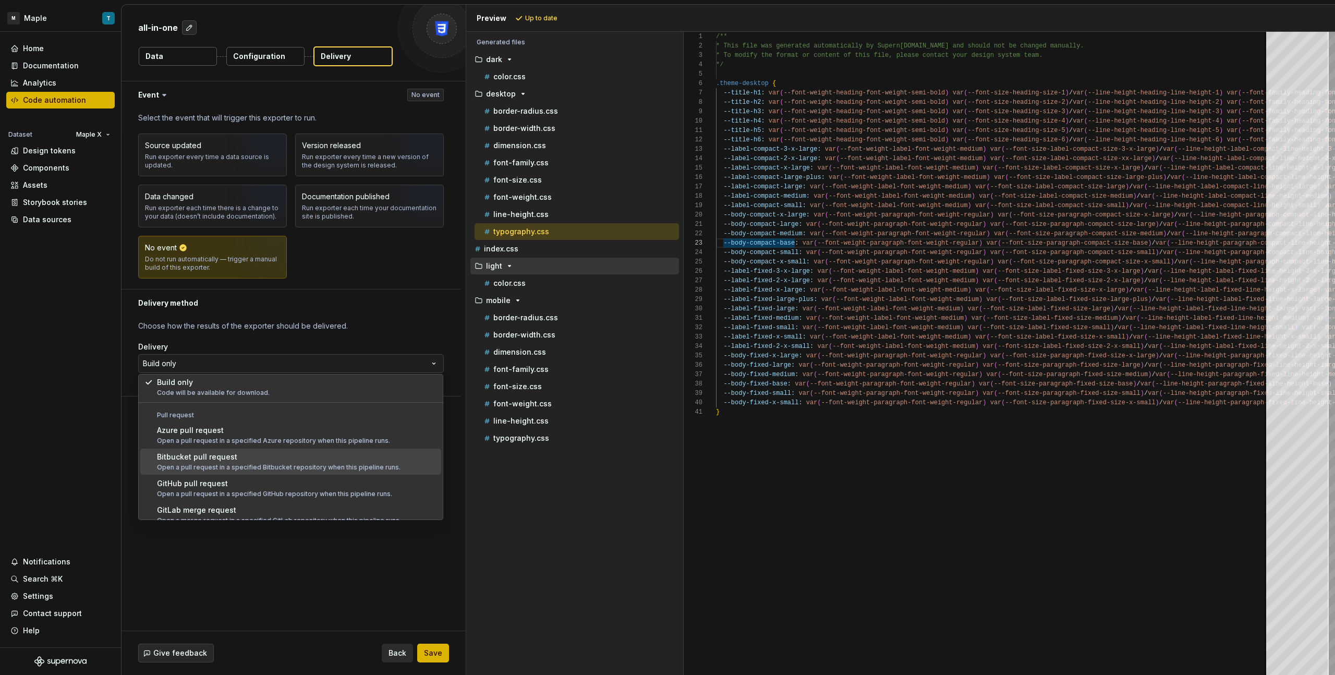
scroll to position [29, 0]
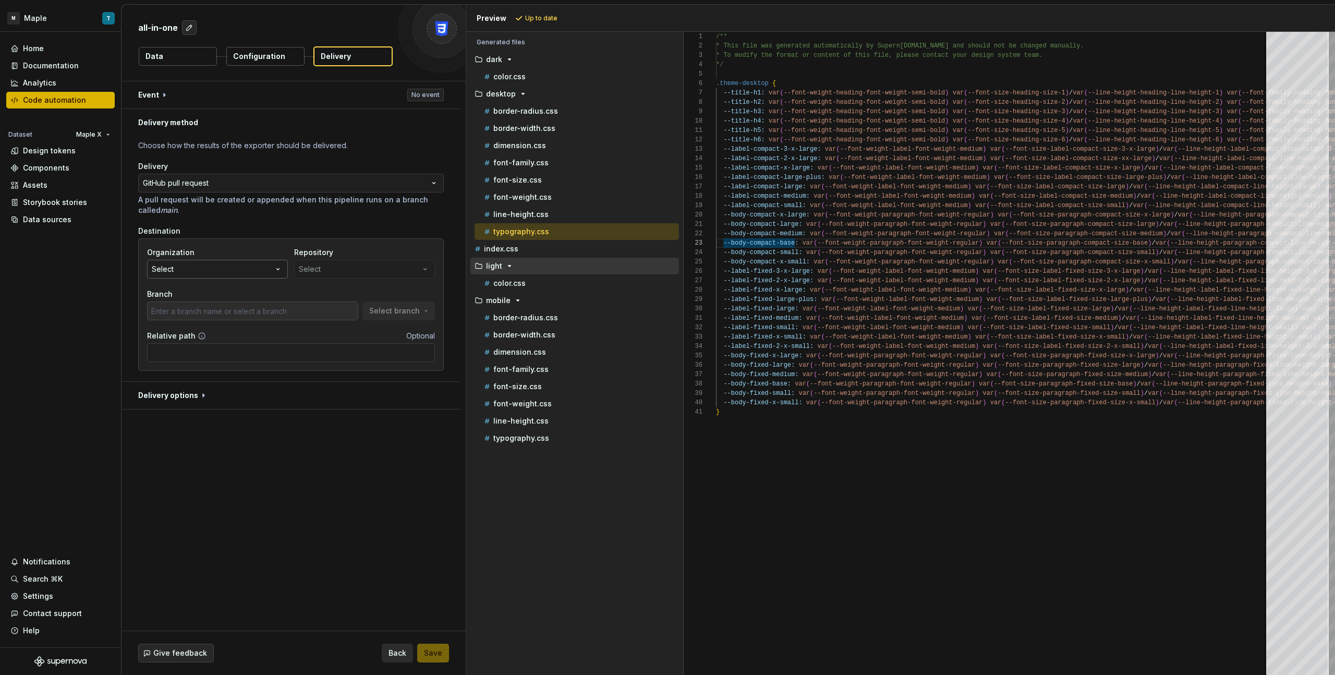
click at [215, 270] on button "Select" at bounding box center [217, 269] width 141 height 19
click at [336, 275] on div "Repository Select" at bounding box center [364, 262] width 141 height 31
click at [299, 104] on button "button" at bounding box center [291, 94] width 339 height 27
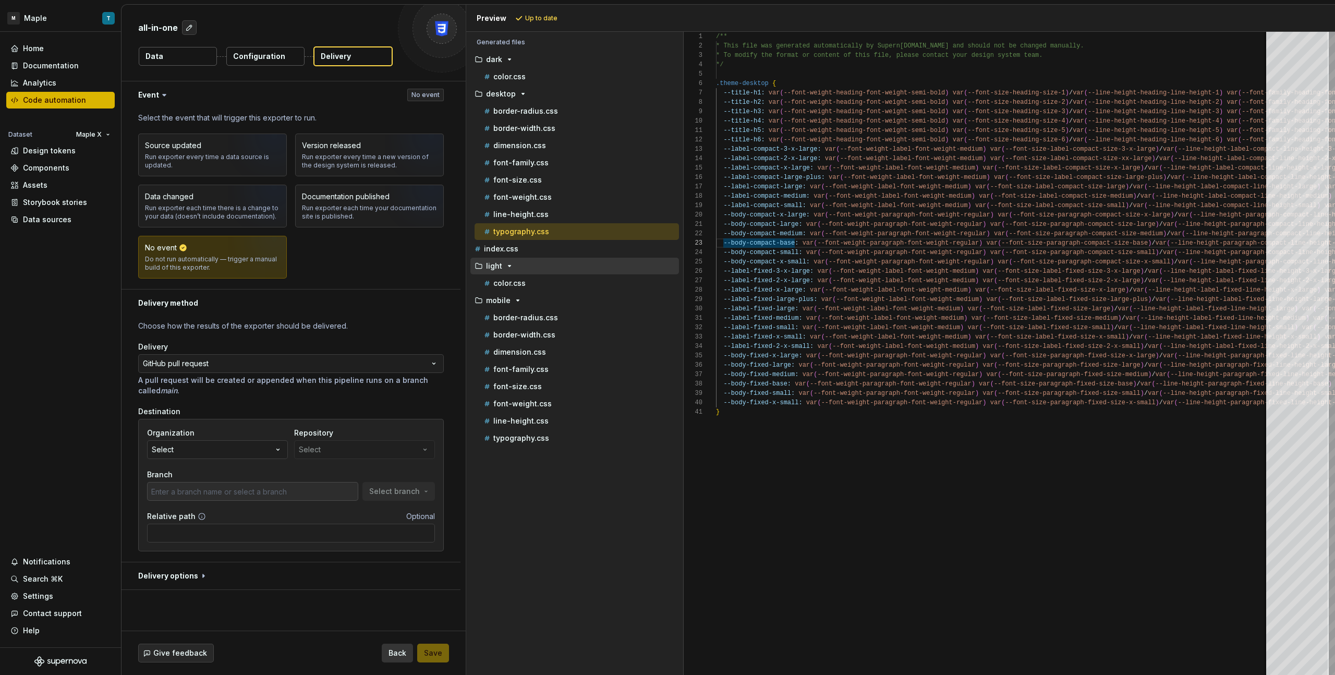
click at [392, 381] on span "Back" at bounding box center [398, 653] width 18 height 10
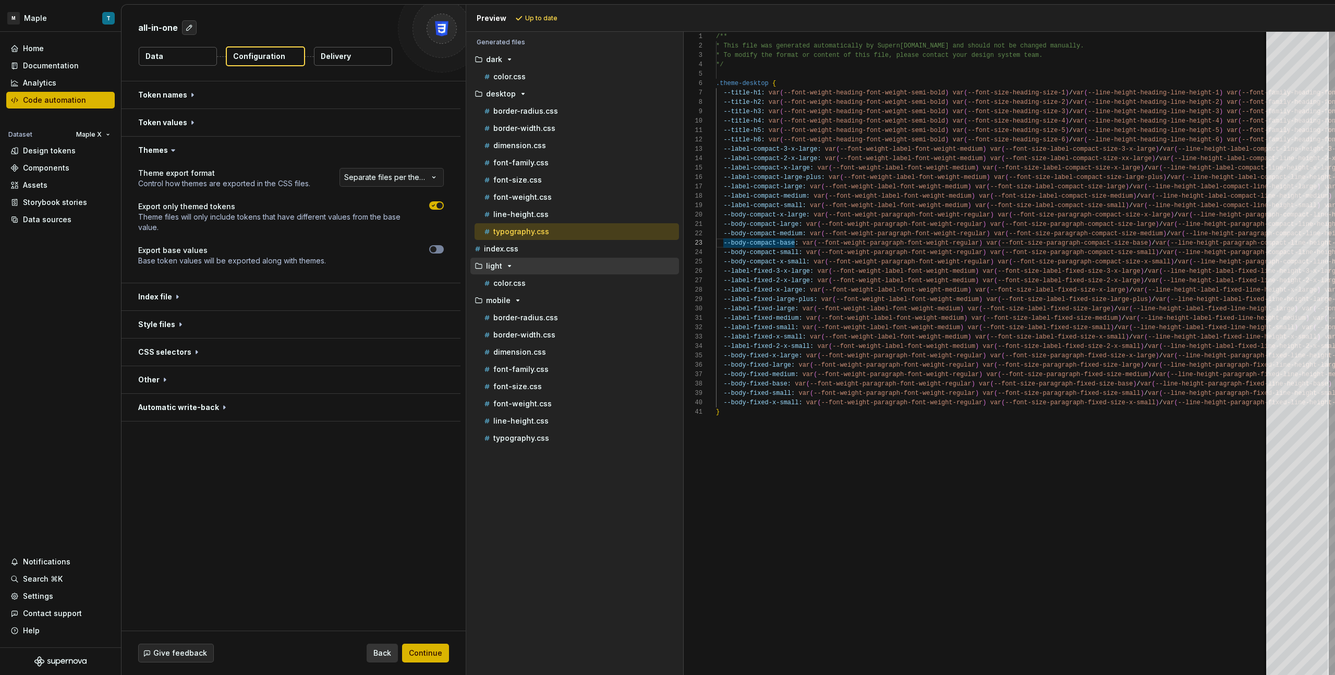
click at [390, 381] on span "Back" at bounding box center [382, 653] width 18 height 10
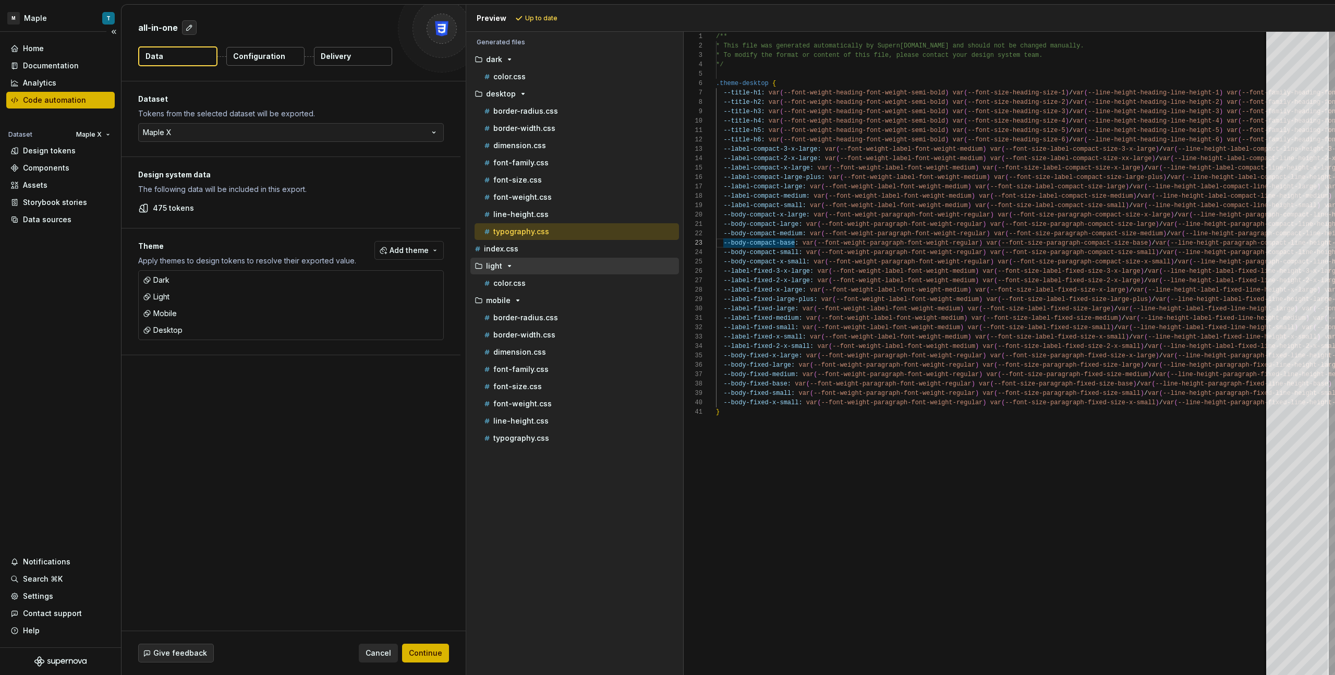
click at [67, 96] on div "Code automation" at bounding box center [54, 100] width 63 height 10
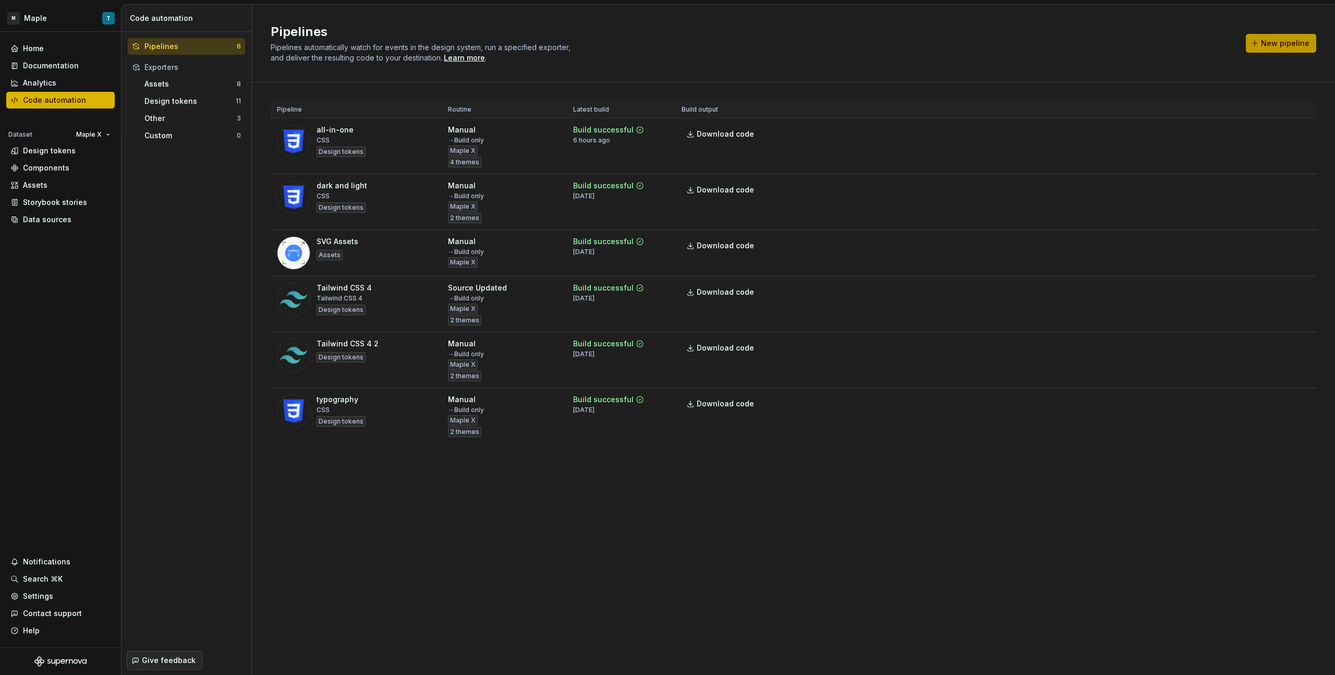
click at [788, 42] on span "New pipeline" at bounding box center [1285, 43] width 49 height 10
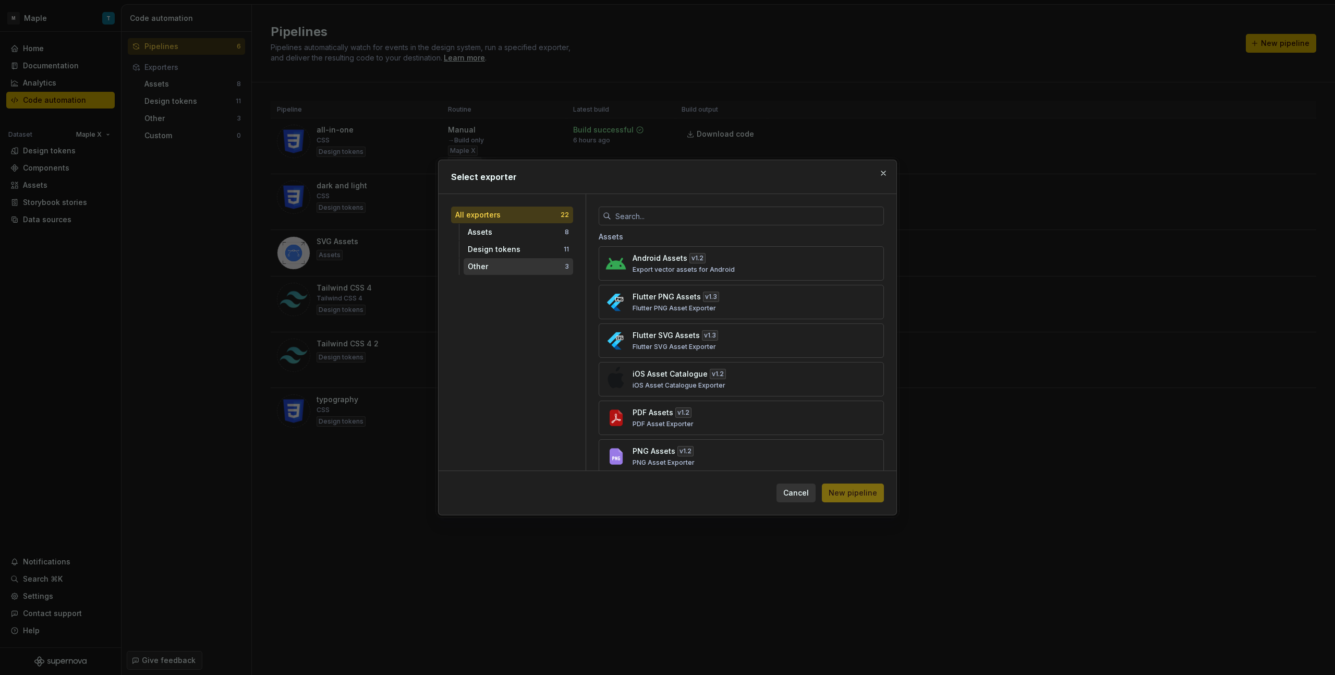
click at [539, 270] on div "Other" at bounding box center [516, 266] width 97 height 10
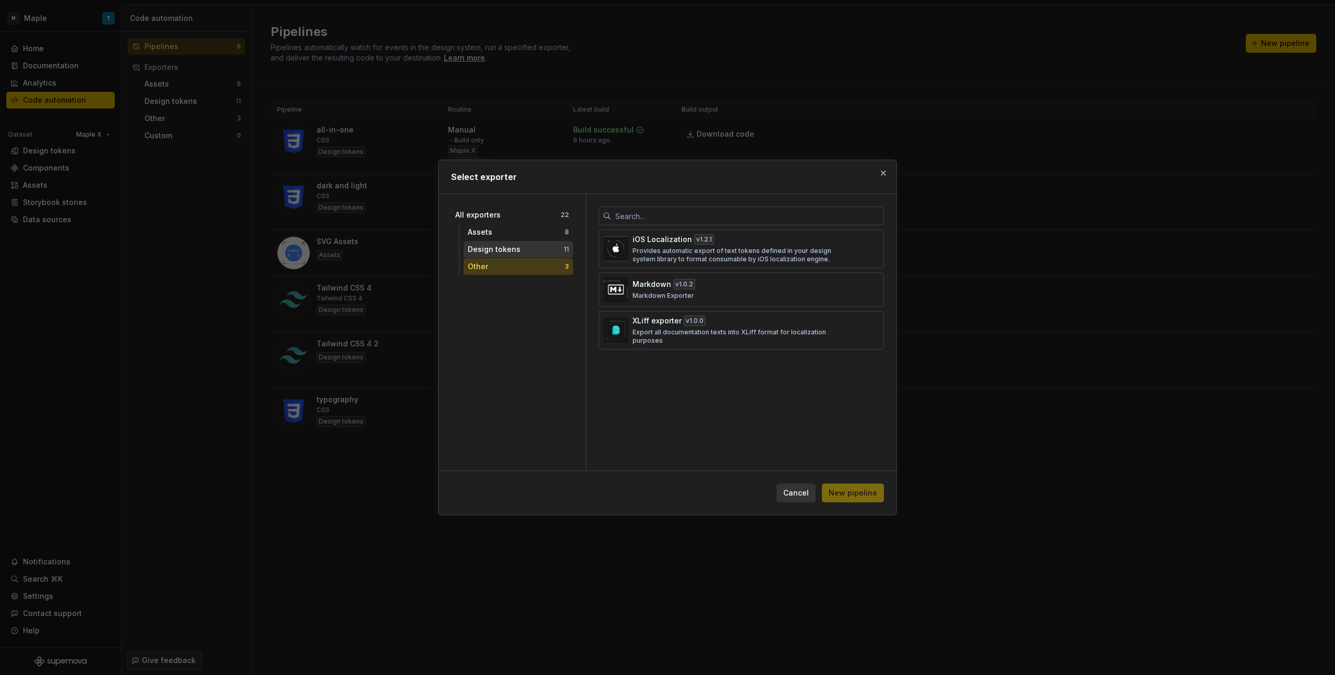
drag, startPoint x: 531, startPoint y: 245, endPoint x: 537, endPoint y: 247, distance: 6.1
click at [531, 245] on div "Design tokens" at bounding box center [516, 249] width 96 height 10
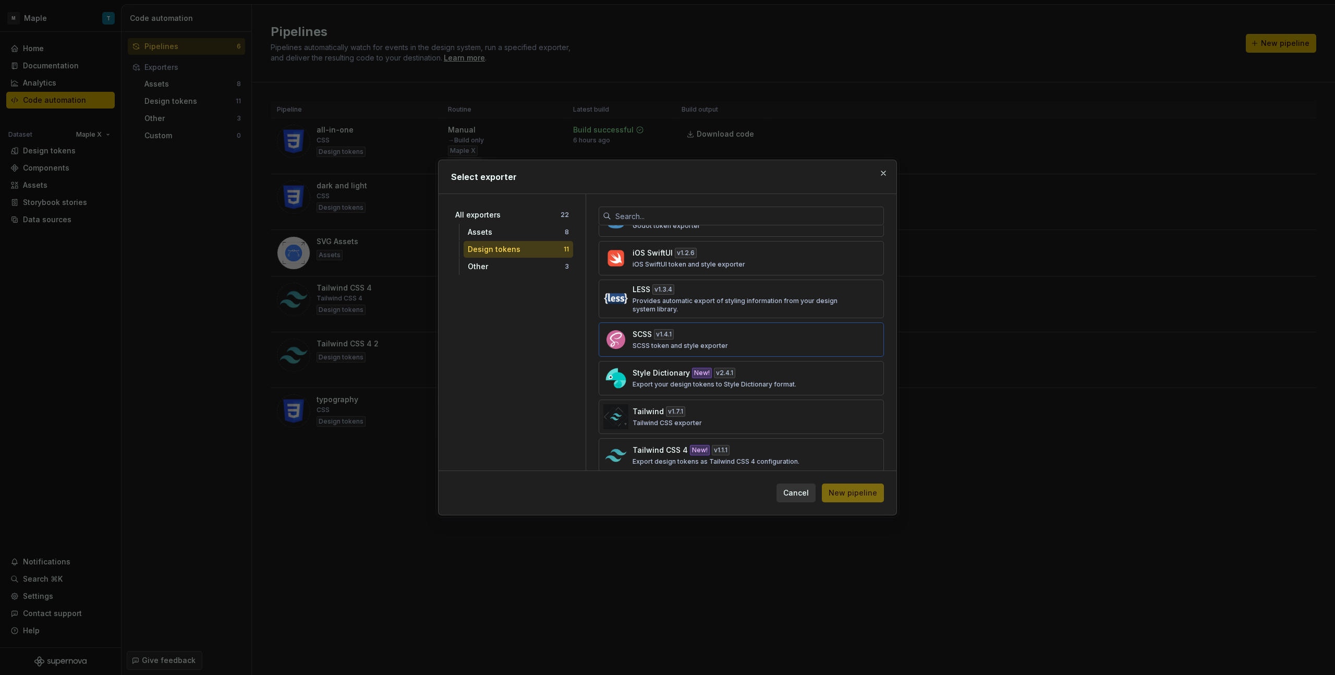
scroll to position [196, 0]
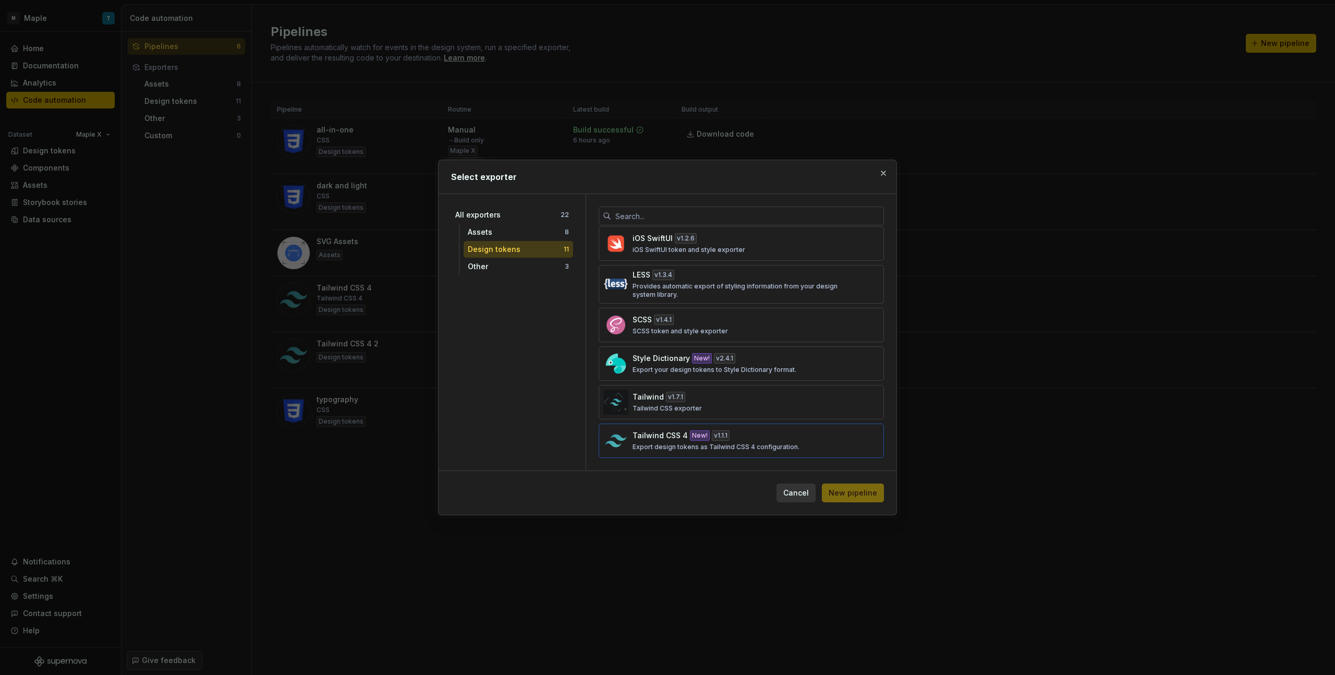
click at [749, 381] on div "Tailwind CSS 4 New! v 1.1.1 Export design tokens as Tailwind CSS 4 configuratio…" at bounding box center [738, 440] width 211 height 21
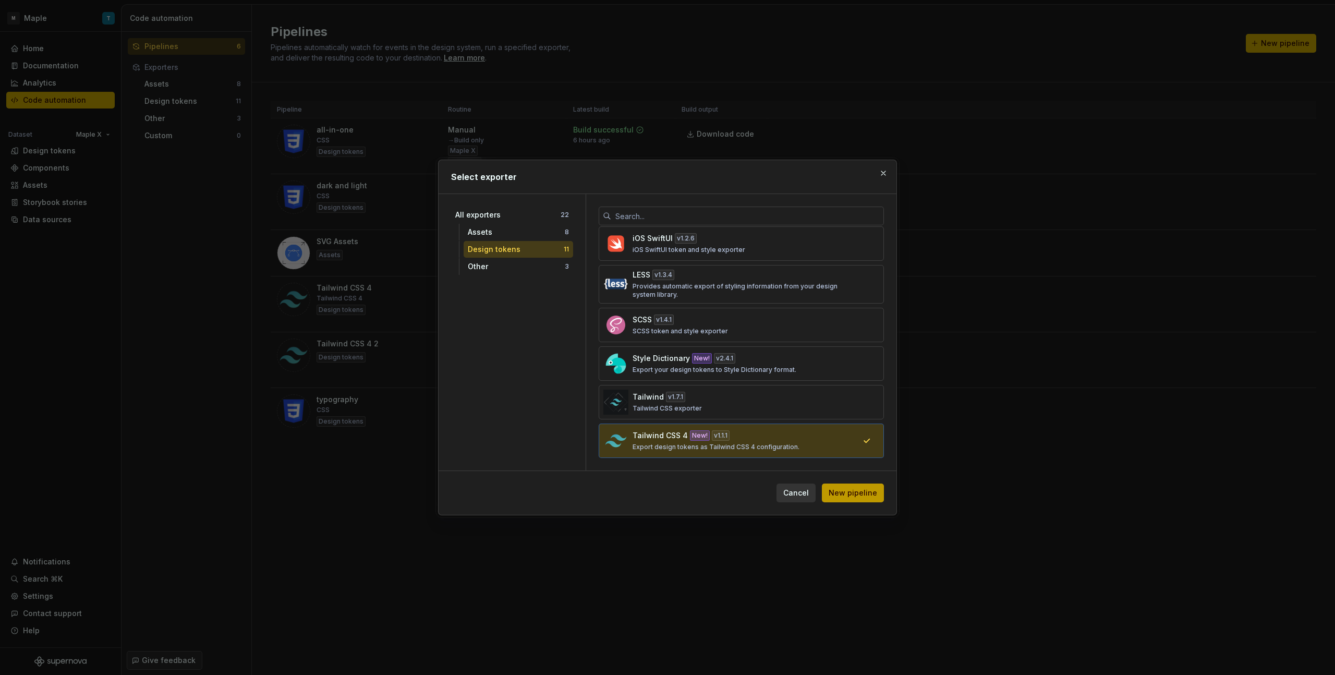
click at [788, 381] on span "New pipeline" at bounding box center [853, 493] width 49 height 10
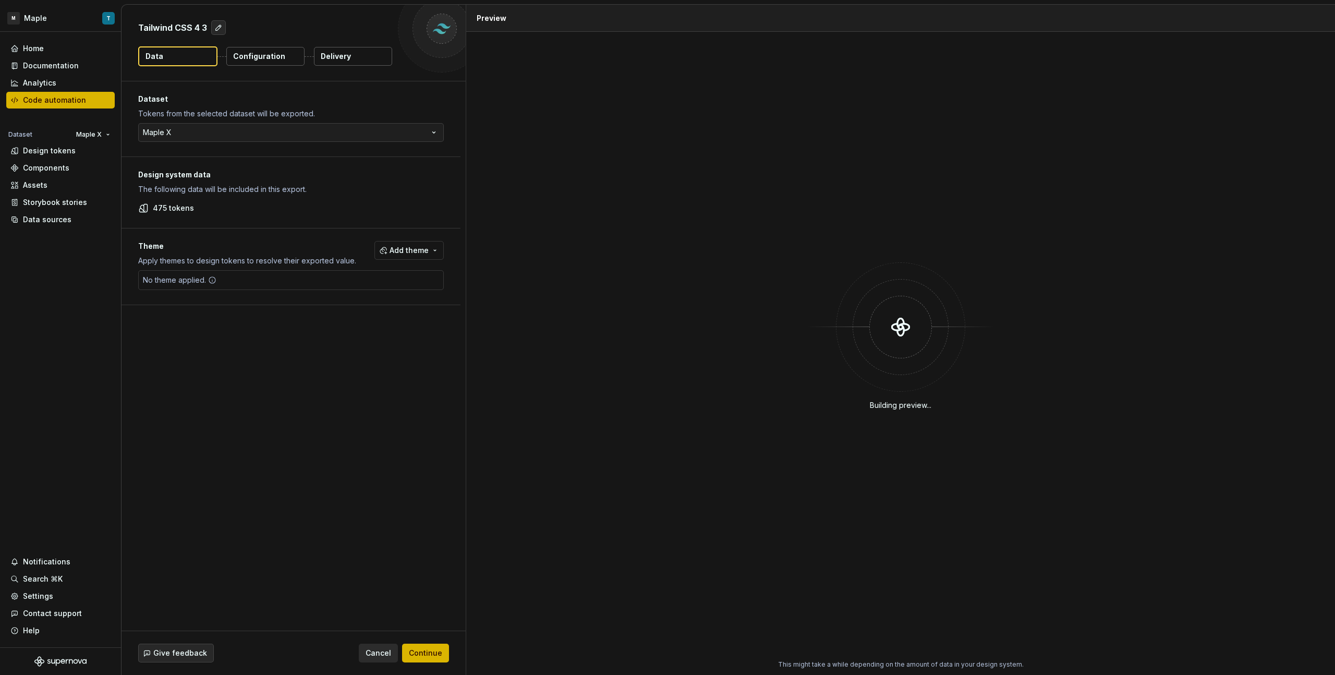
click at [279, 66] on div "Configuration" at bounding box center [265, 56] width 79 height 20
click at [256, 60] on p "Configuration" at bounding box center [259, 56] width 52 height 10
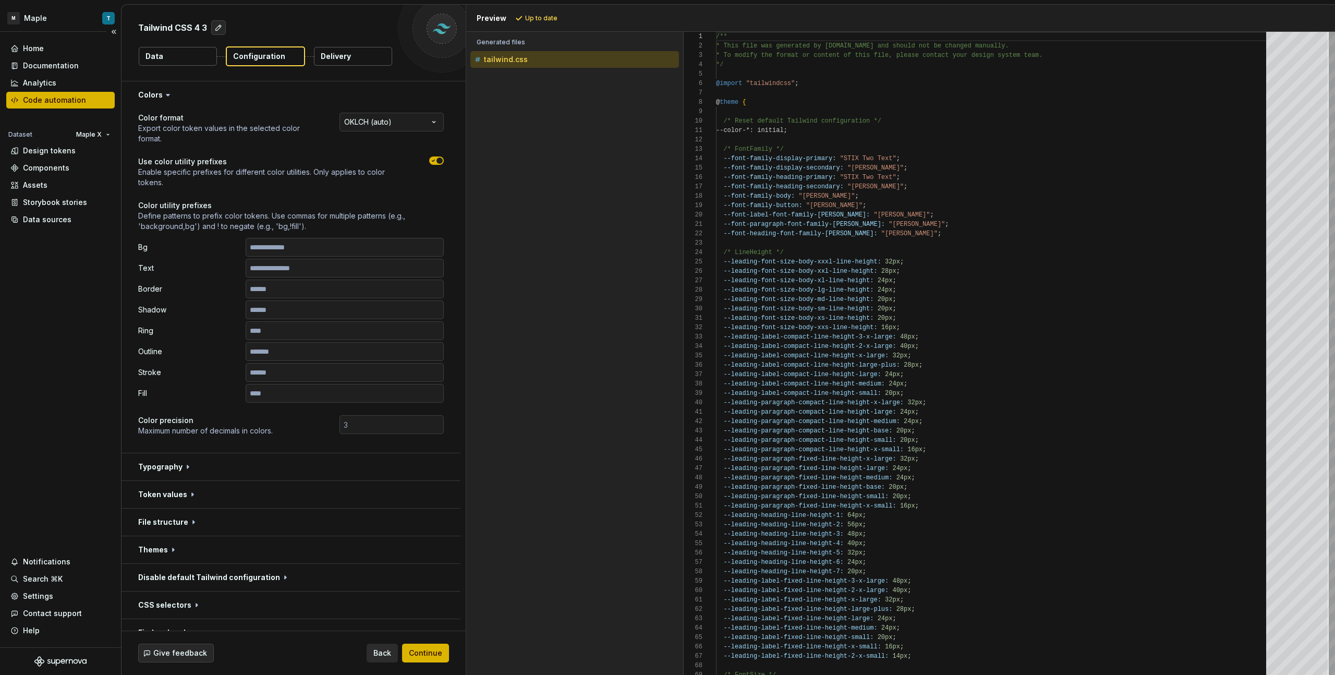
click at [72, 98] on div "Code automation" at bounding box center [54, 100] width 63 height 10
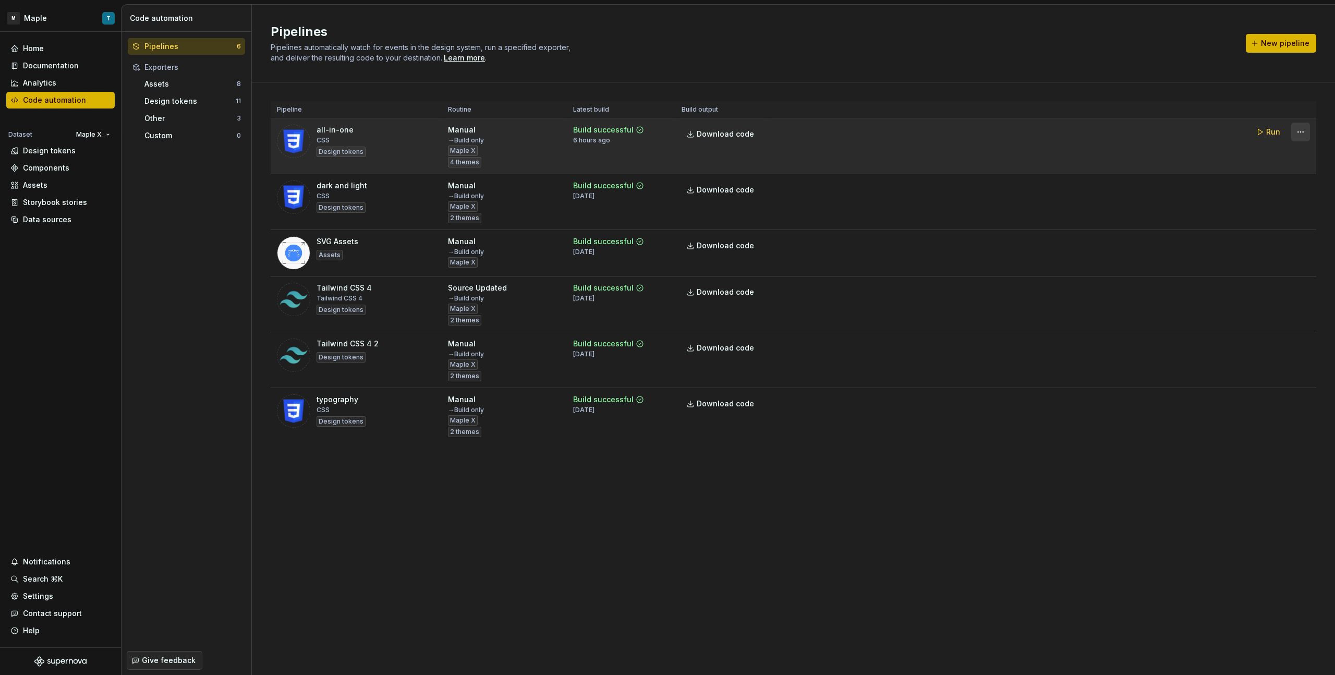
click at [788, 132] on html "M Maple T Home Documentation Analytics Code automation Dataset Maple X Design t…" at bounding box center [667, 337] width 1335 height 675
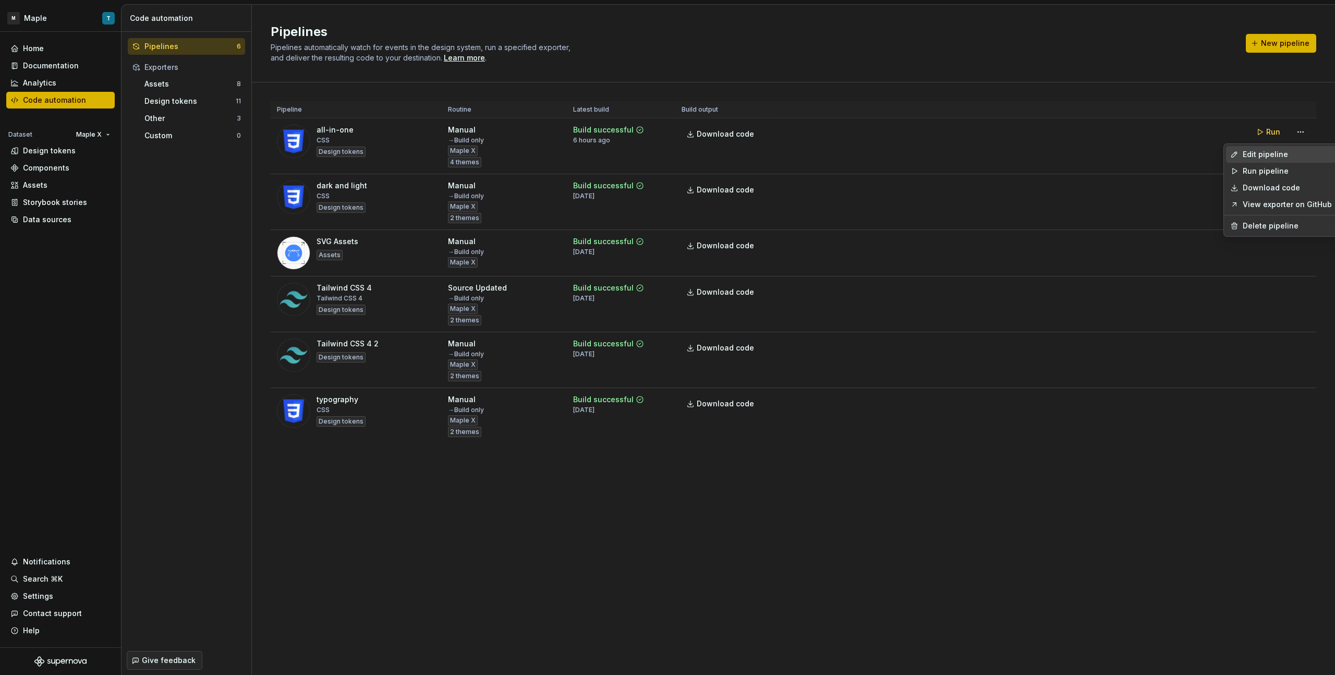
click at [788, 151] on div "Edit pipeline" at bounding box center [1287, 154] width 89 height 10
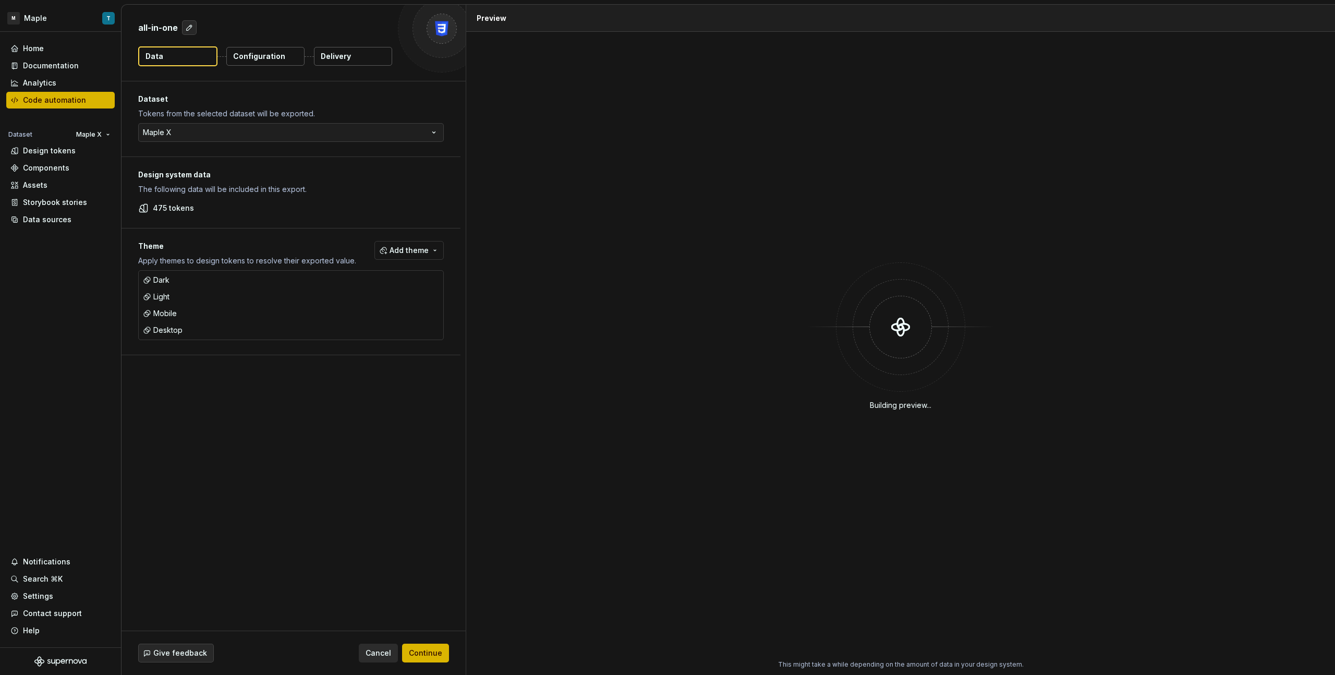
click at [331, 59] on p "Delivery" at bounding box center [336, 56] width 30 height 10
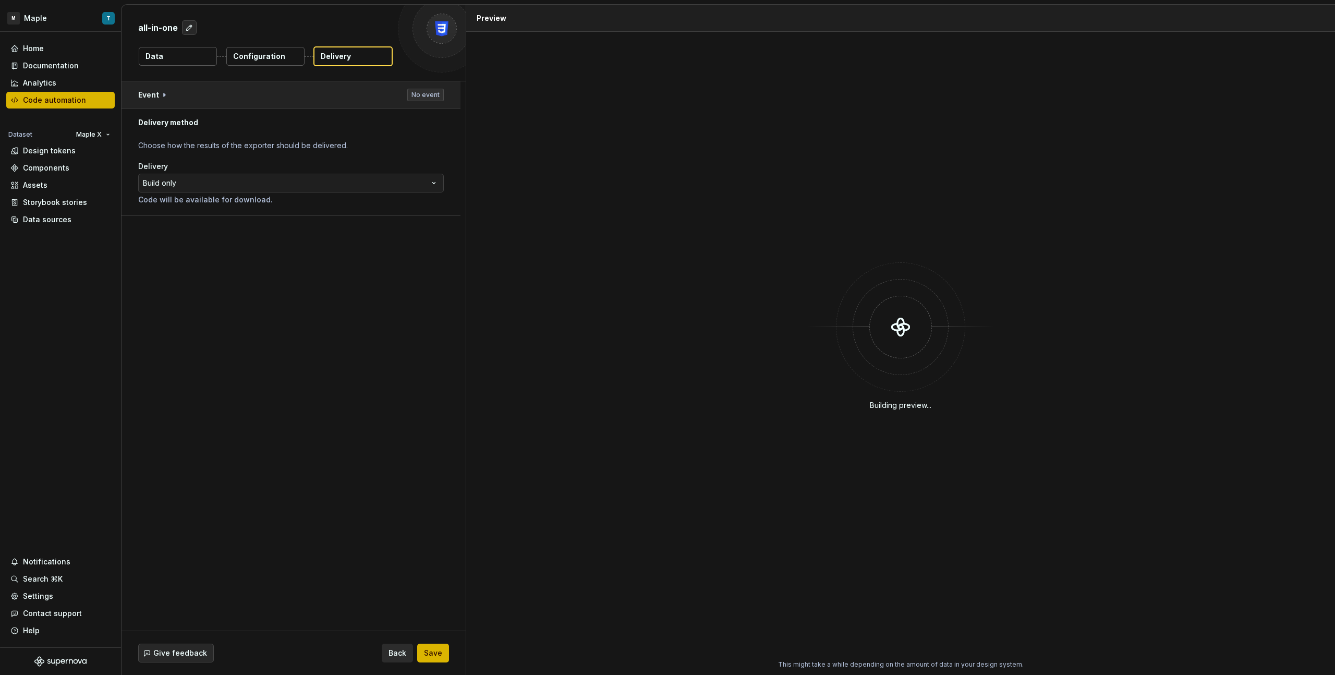
click at [255, 101] on button "button" at bounding box center [291, 94] width 339 height 27
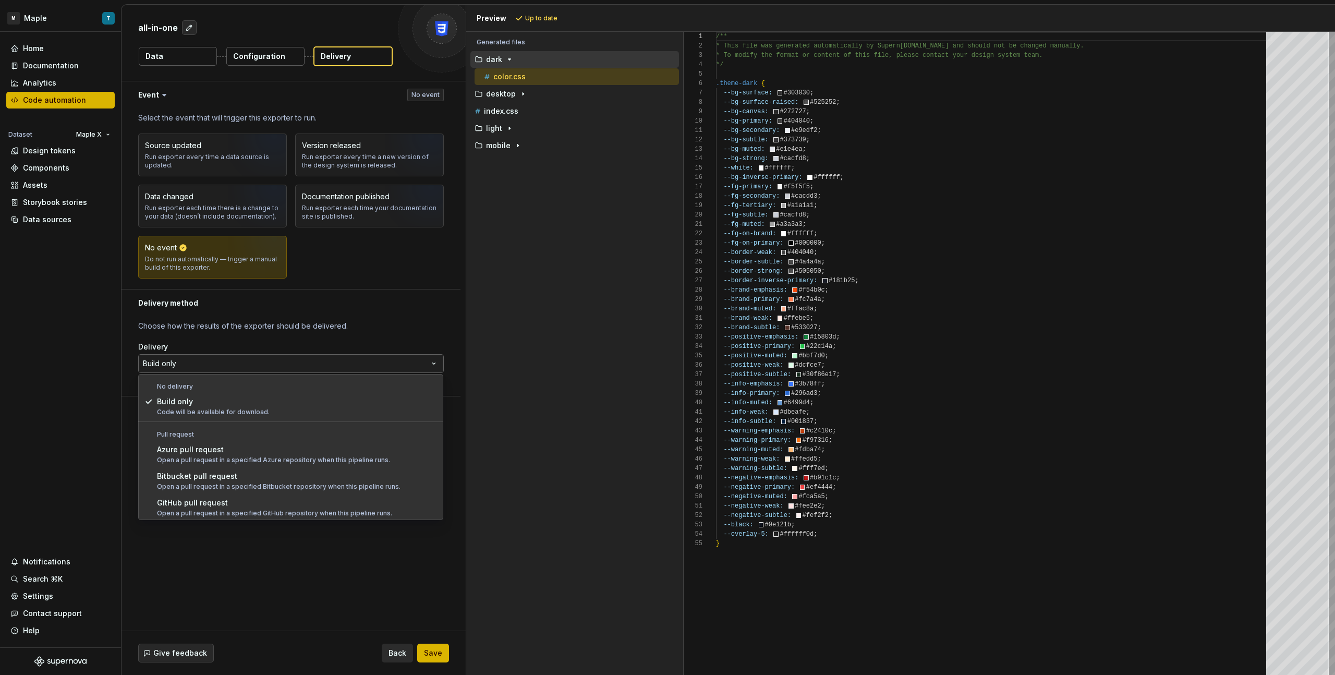
click at [312, 365] on html "**********" at bounding box center [667, 337] width 1335 height 675
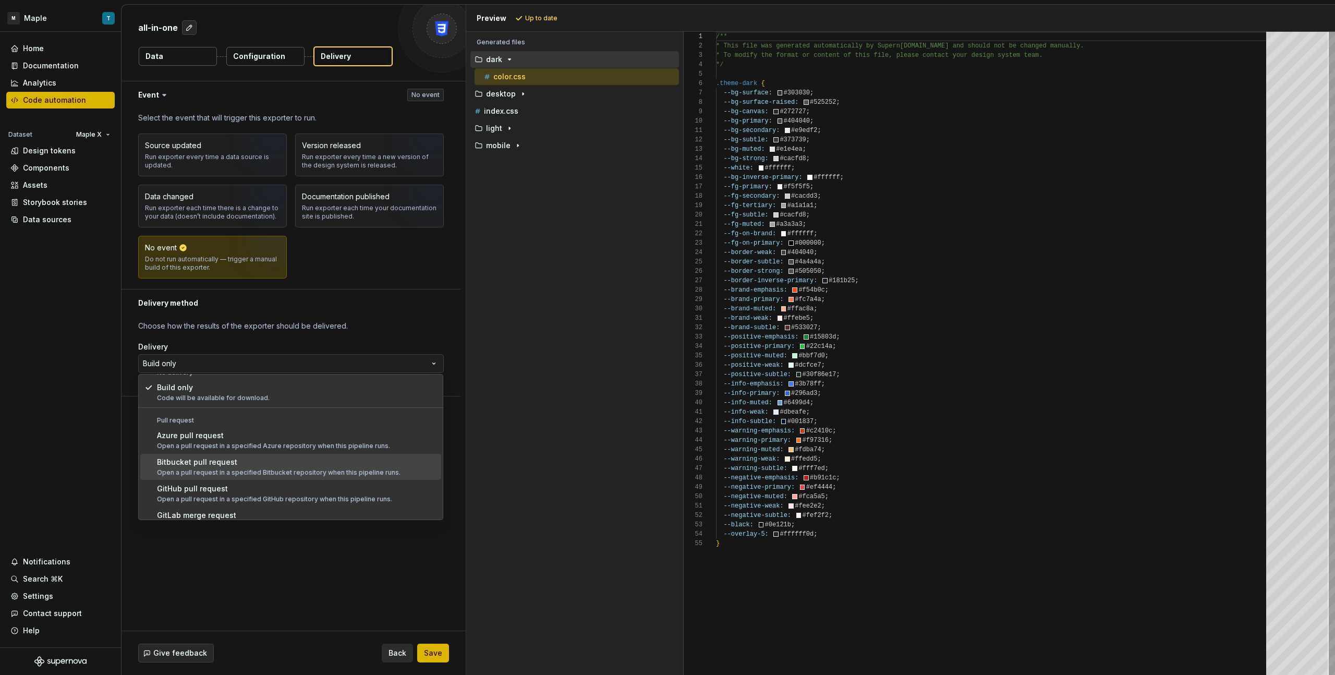
scroll to position [21, 0]
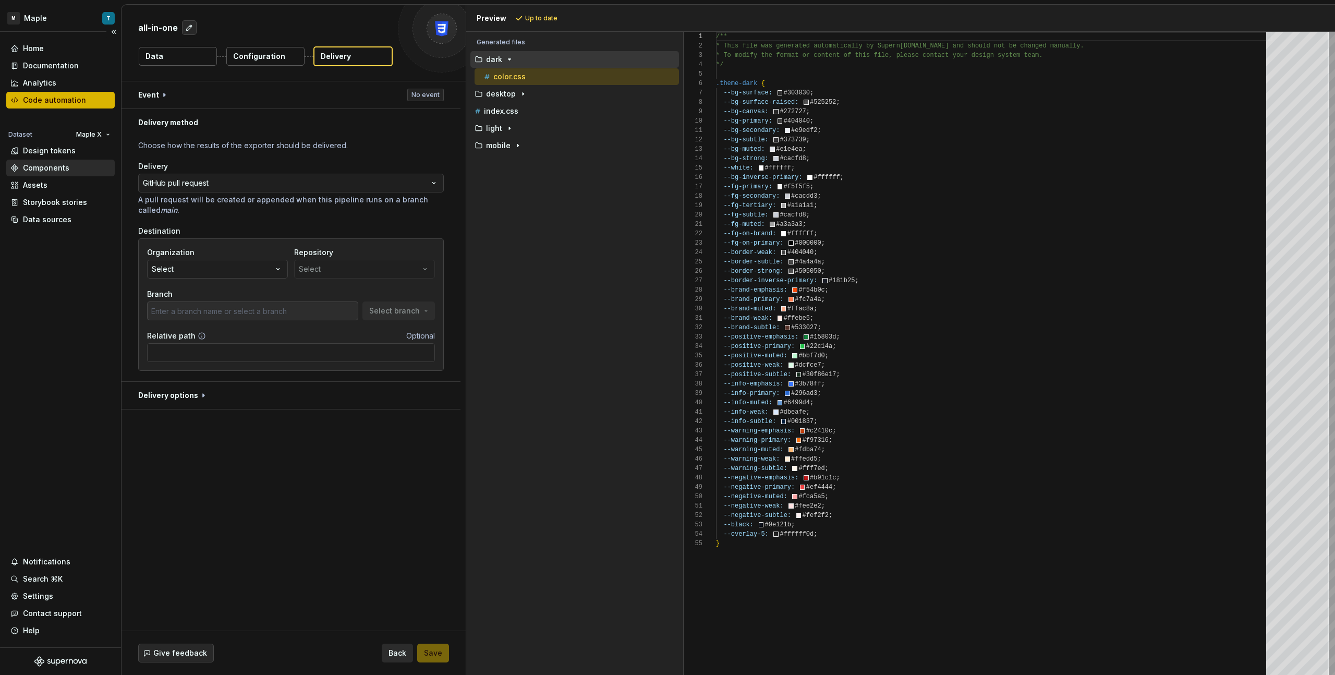
click at [55, 165] on div "Components" at bounding box center [46, 168] width 46 height 10
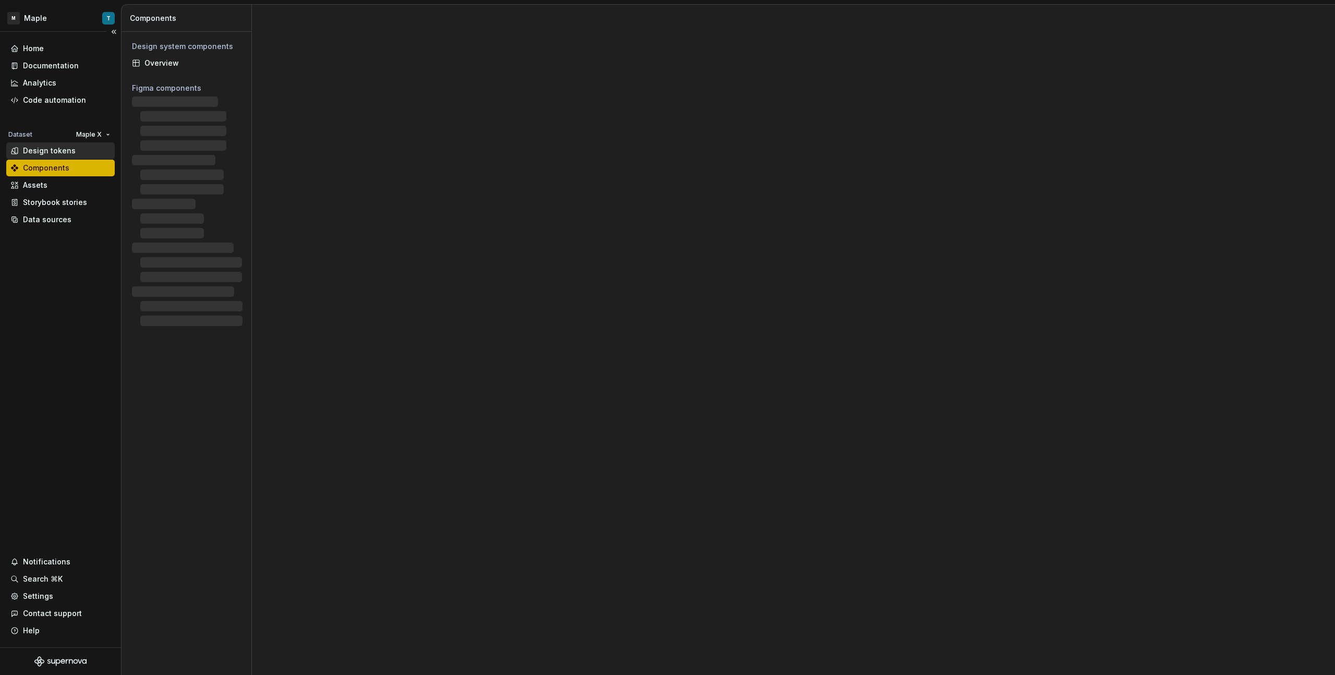
click at [65, 149] on div "Design tokens" at bounding box center [49, 151] width 53 height 10
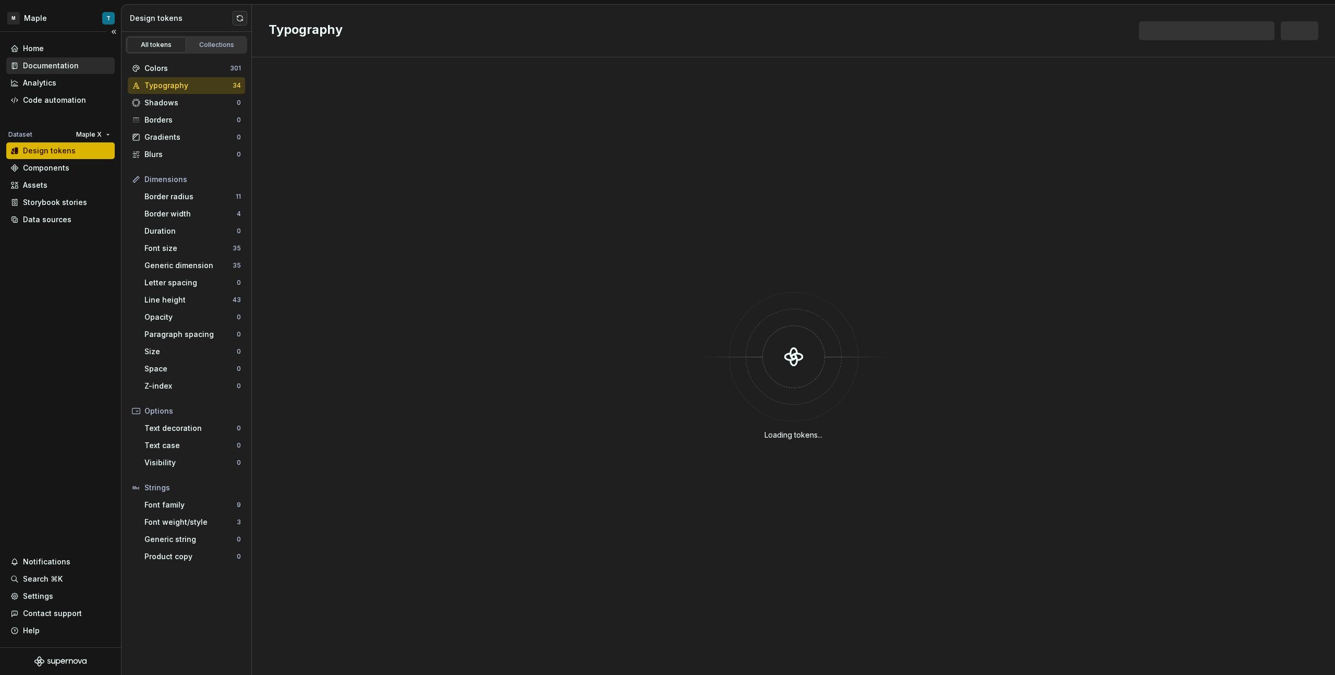
click at [57, 63] on div "Documentation" at bounding box center [51, 65] width 56 height 10
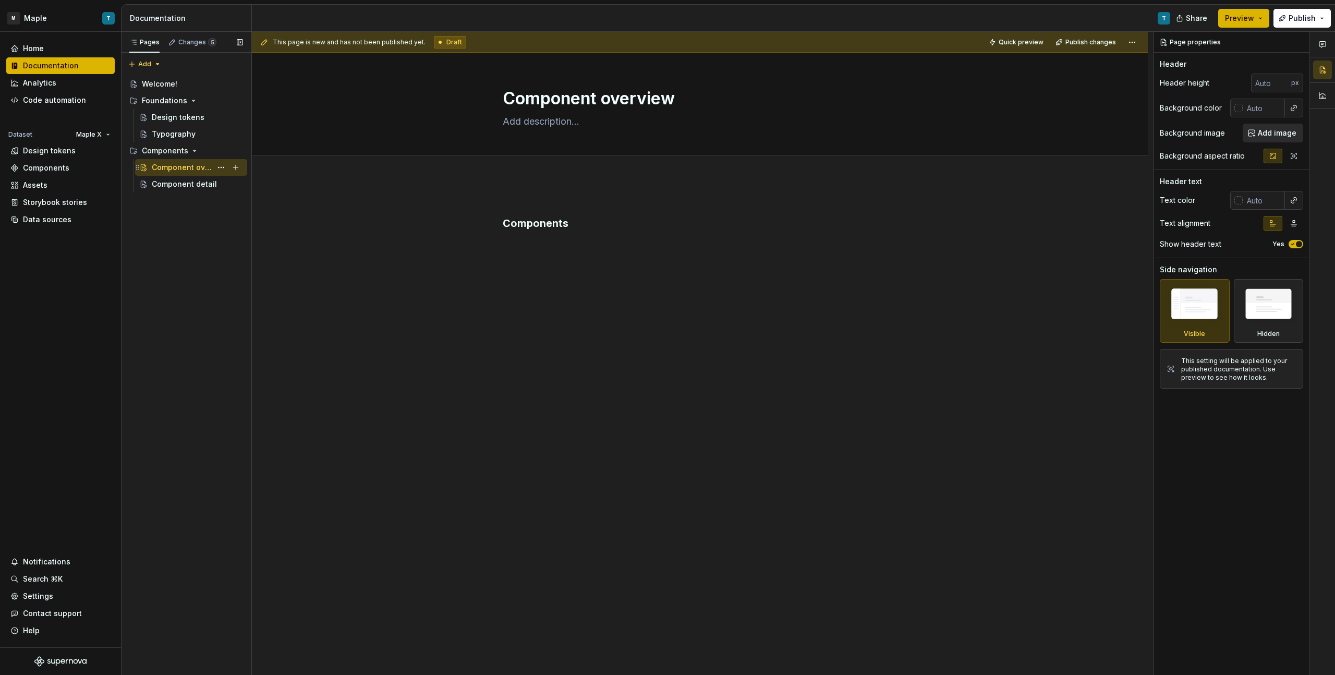
click at [210, 169] on div "Component overview" at bounding box center [182, 167] width 60 height 10
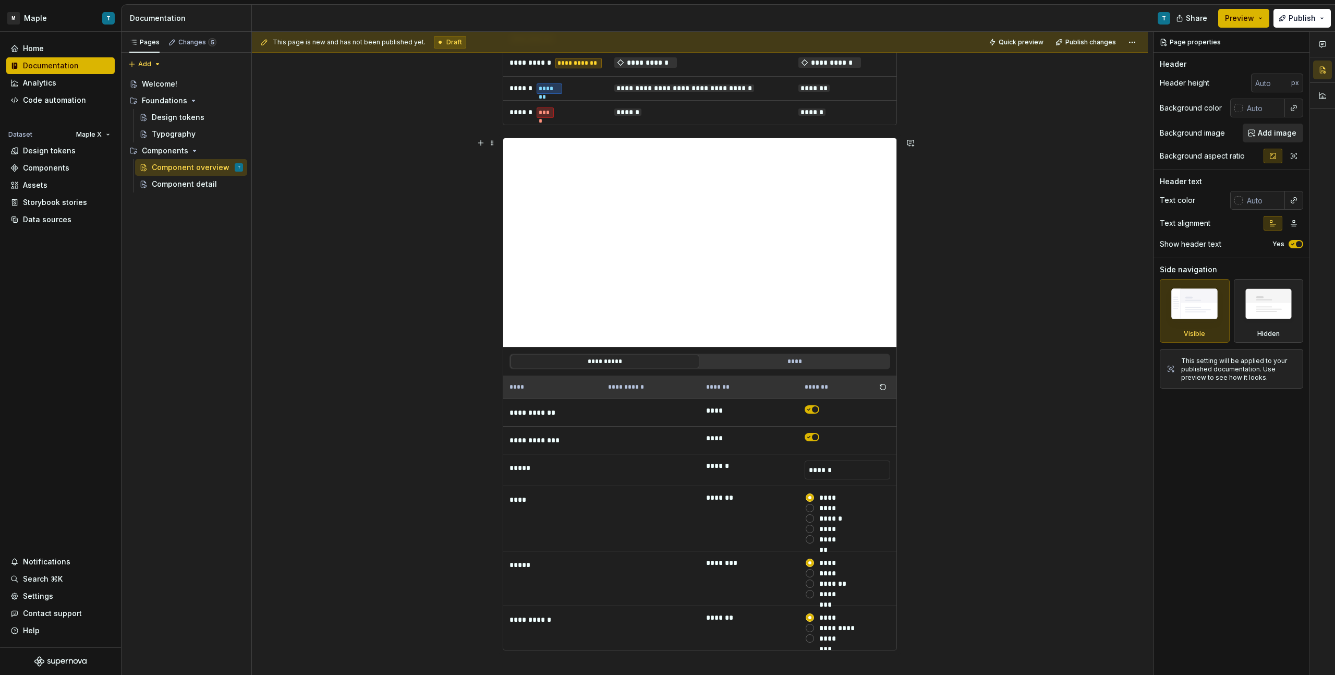
scroll to position [589, 0]
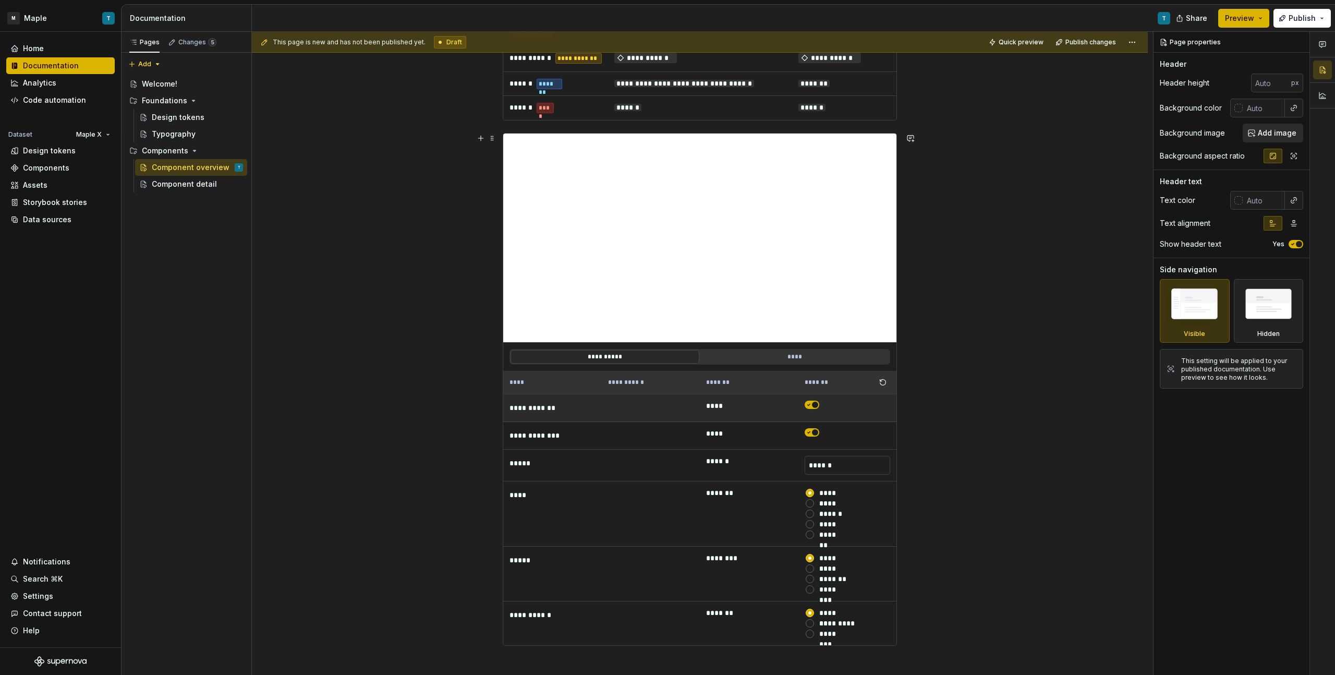
click at [788, 381] on span "button" at bounding box center [815, 405] width 6 height 6
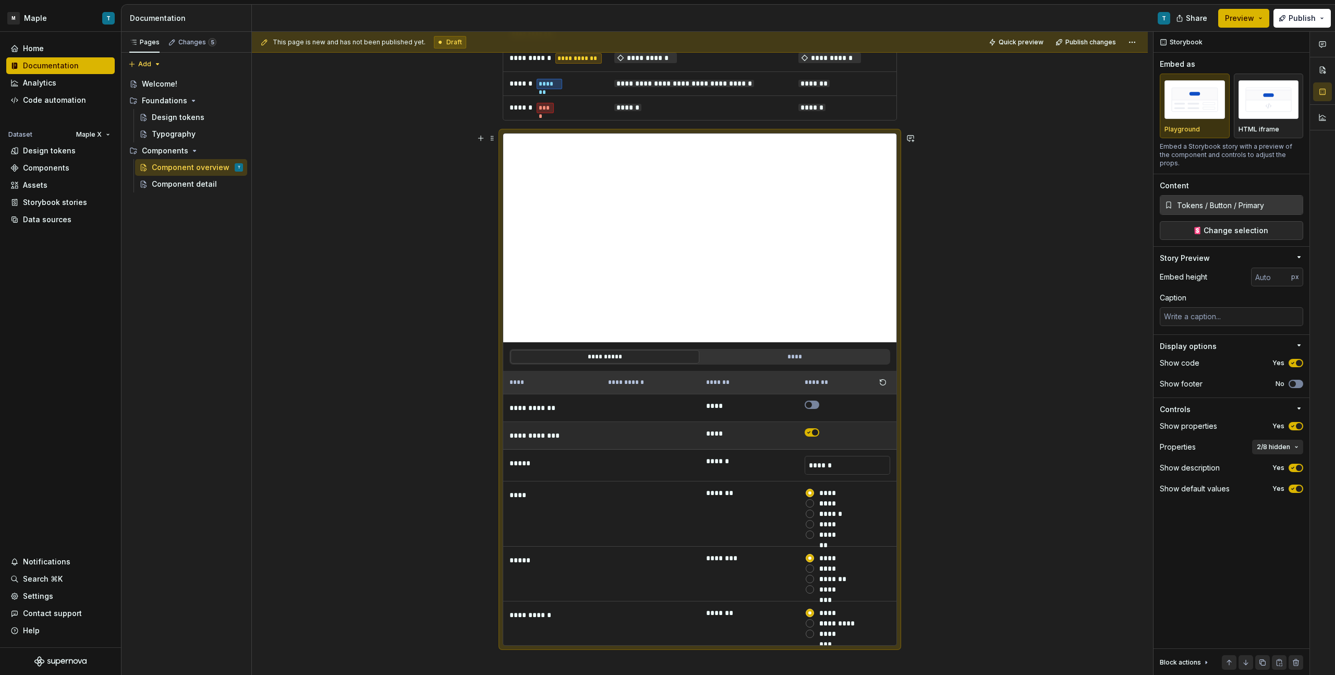
click at [788, 381] on icon "button" at bounding box center [809, 432] width 8 height 6
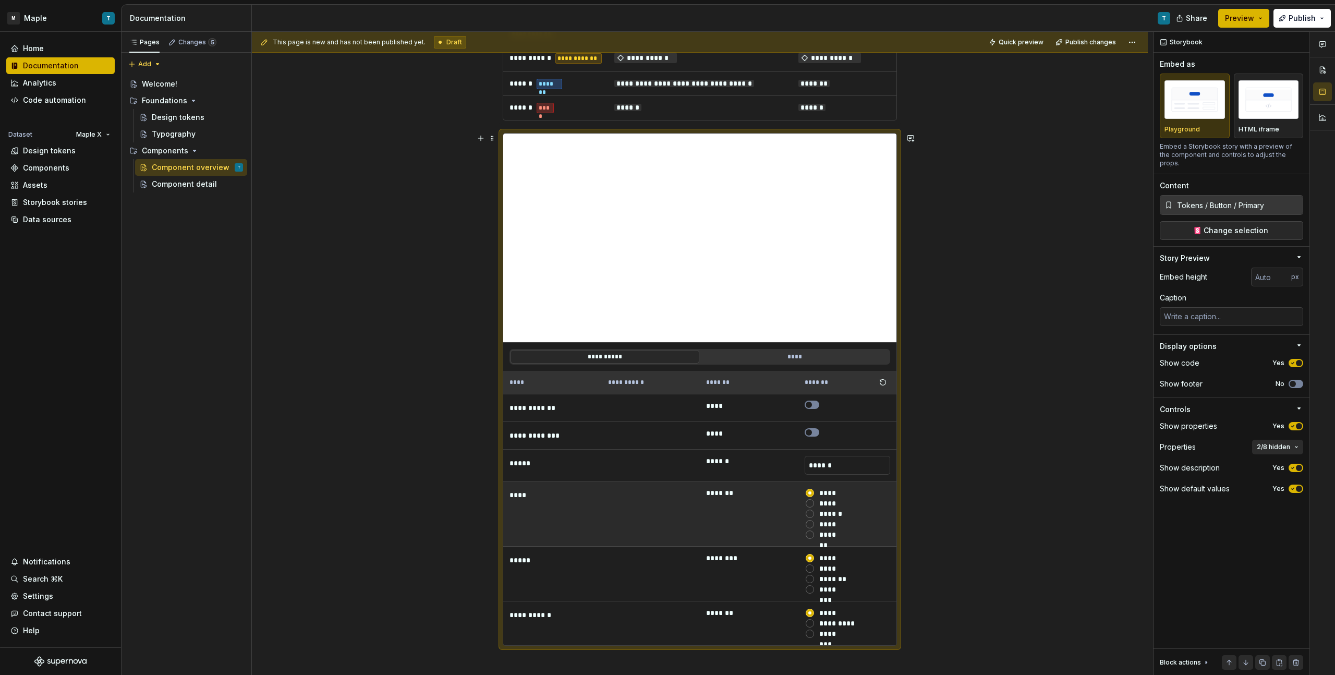
click at [788, 381] on div "*****" at bounding box center [827, 503] width 17 height 10
click at [788, 381] on button "*****" at bounding box center [810, 503] width 8 height 8
click at [788, 381] on div "******" at bounding box center [833, 513] width 28 height 10
click at [788, 381] on button "******" at bounding box center [810, 514] width 8 height 8
click at [788, 381] on div "*****" at bounding box center [828, 524] width 18 height 10
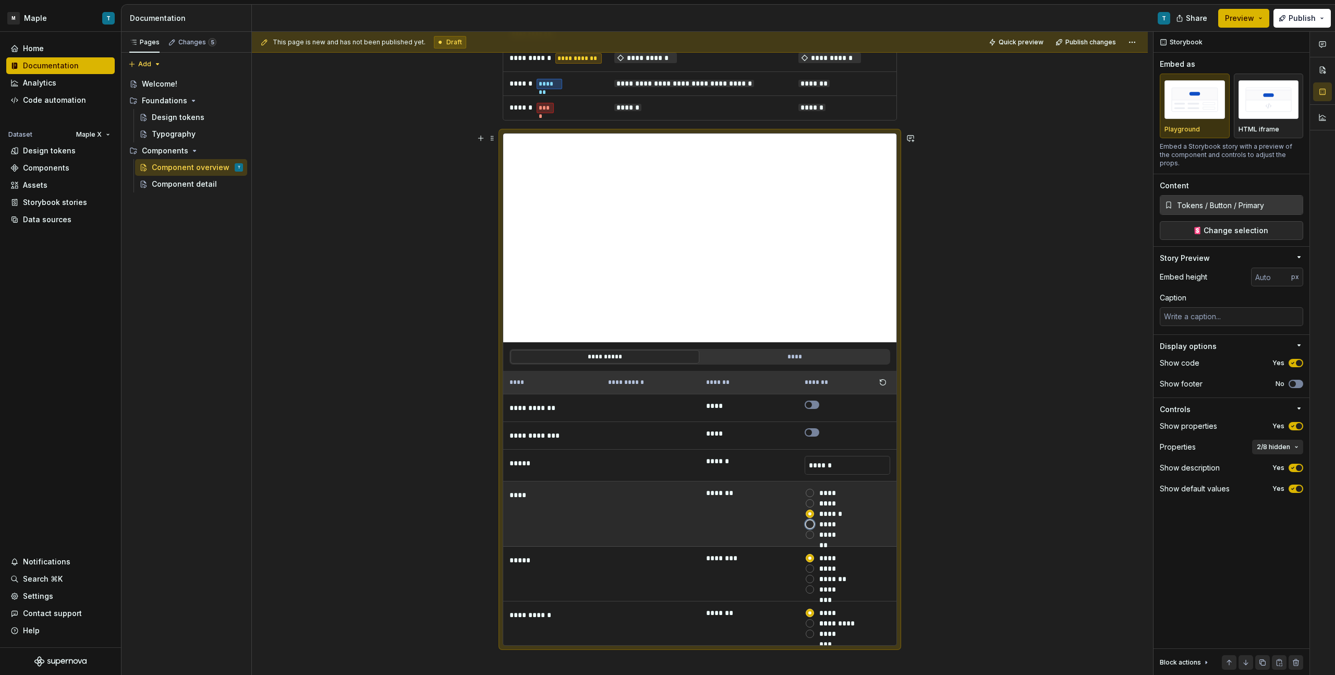
click at [788, 381] on button "*****" at bounding box center [810, 524] width 8 height 8
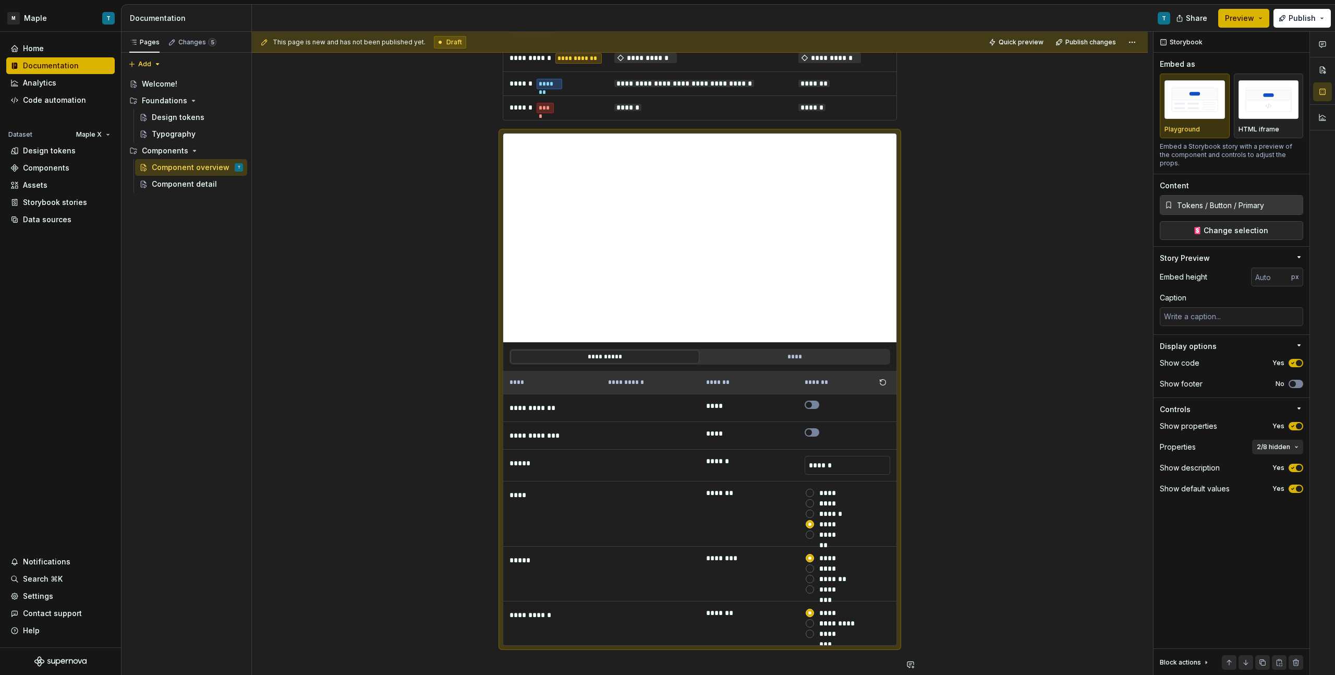
type textarea "*"
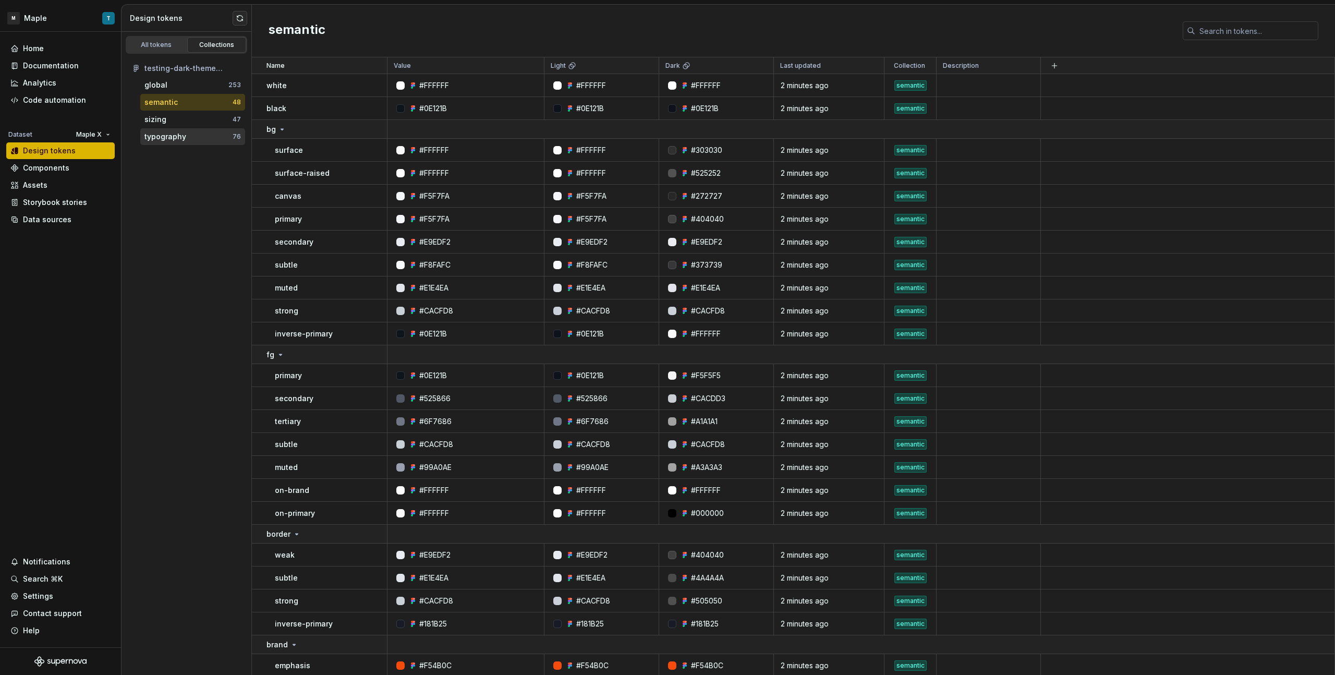
click at [197, 133] on div "typography" at bounding box center [188, 136] width 88 height 10
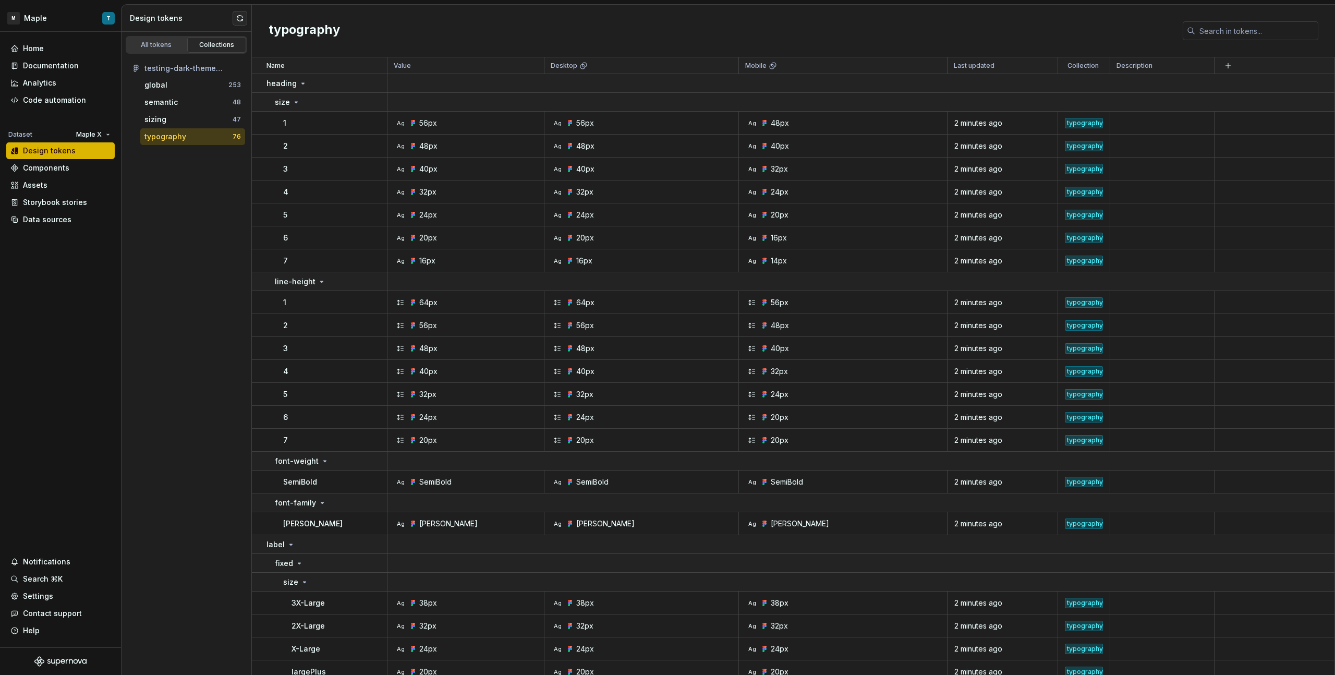
click at [171, 55] on div "testing-dark-theme (supernova) global 253 semantic 48 sizing 47 typography 76" at bounding box center [187, 103] width 130 height 98
click at [171, 47] on div "All tokens" at bounding box center [156, 45] width 52 height 8
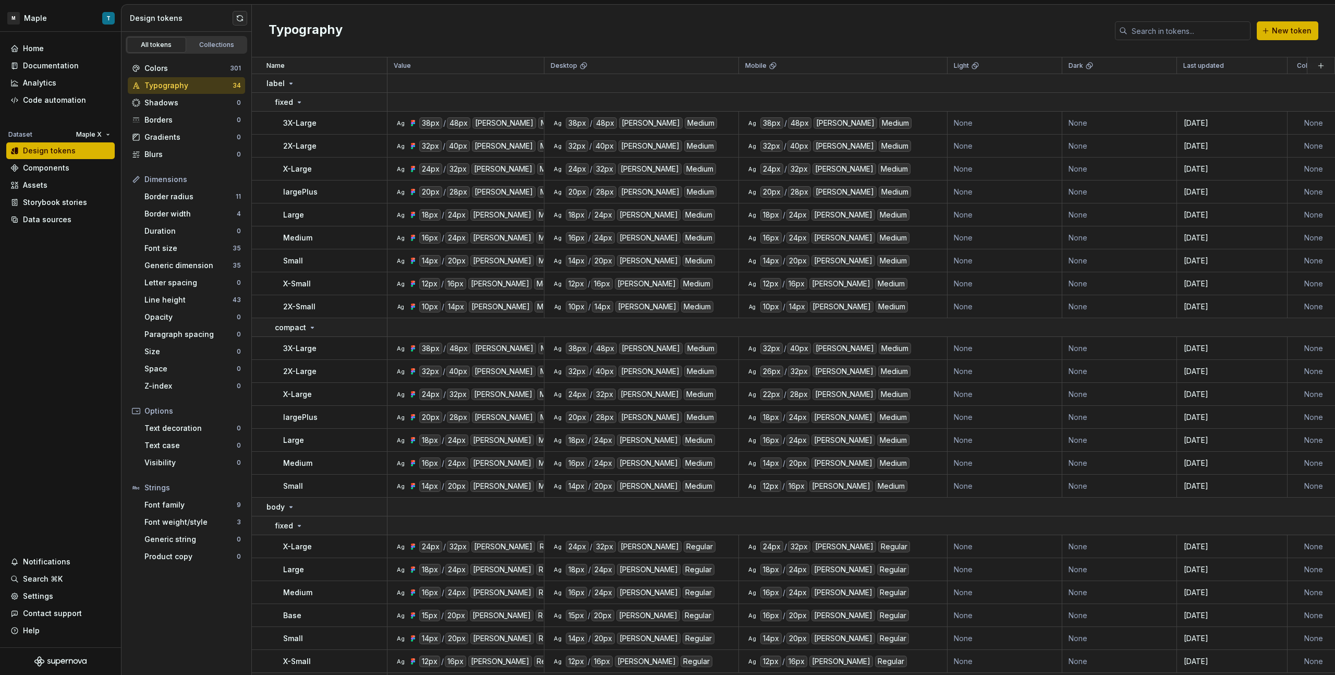
click at [180, 84] on div "Typography" at bounding box center [188, 85] width 88 height 10
